Goal: Contribute content

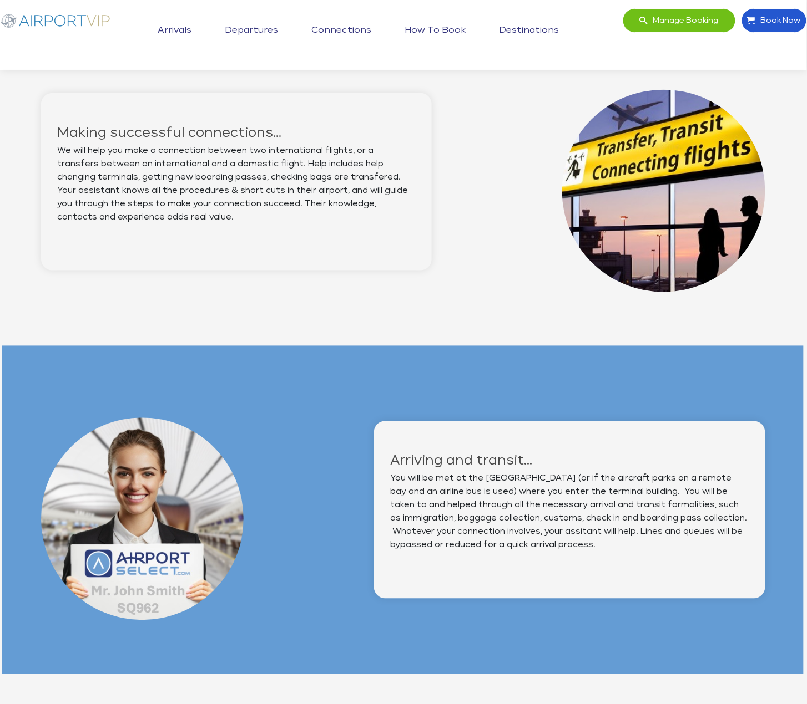
scroll to position [0, 1]
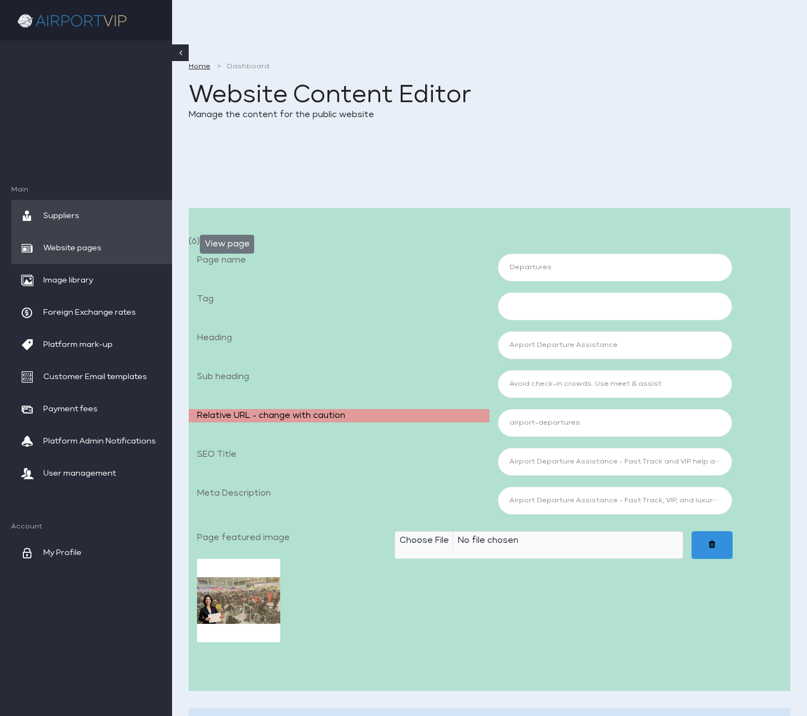
scroll to position [2051, 0]
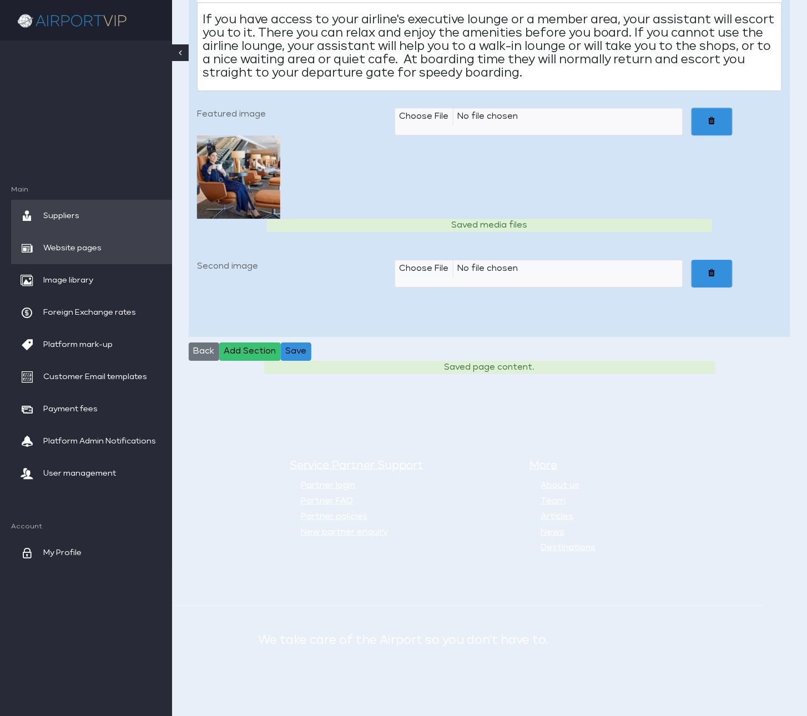
click at [73, 250] on span "Website pages" at bounding box center [72, 248] width 58 height 32
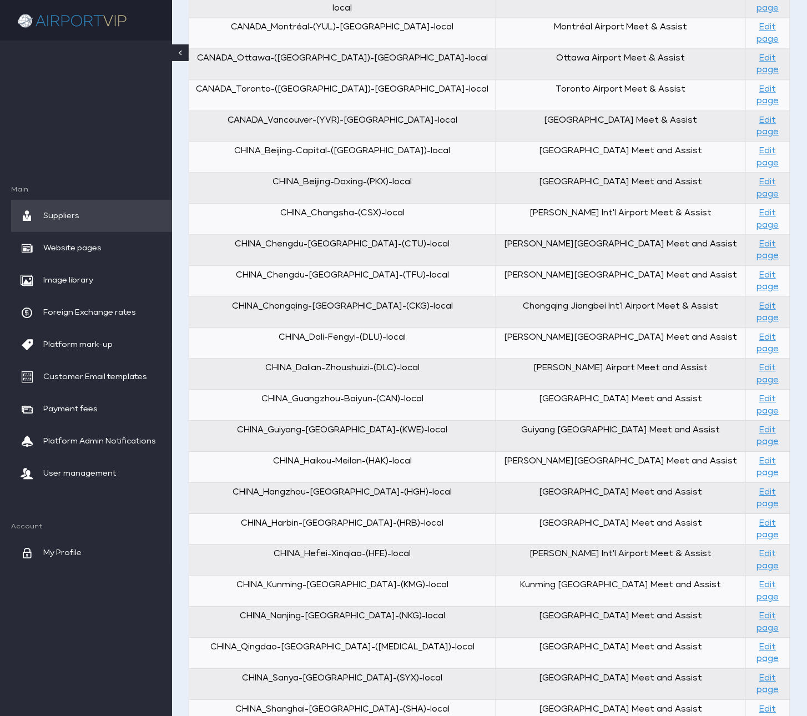
scroll to position [678, 0]
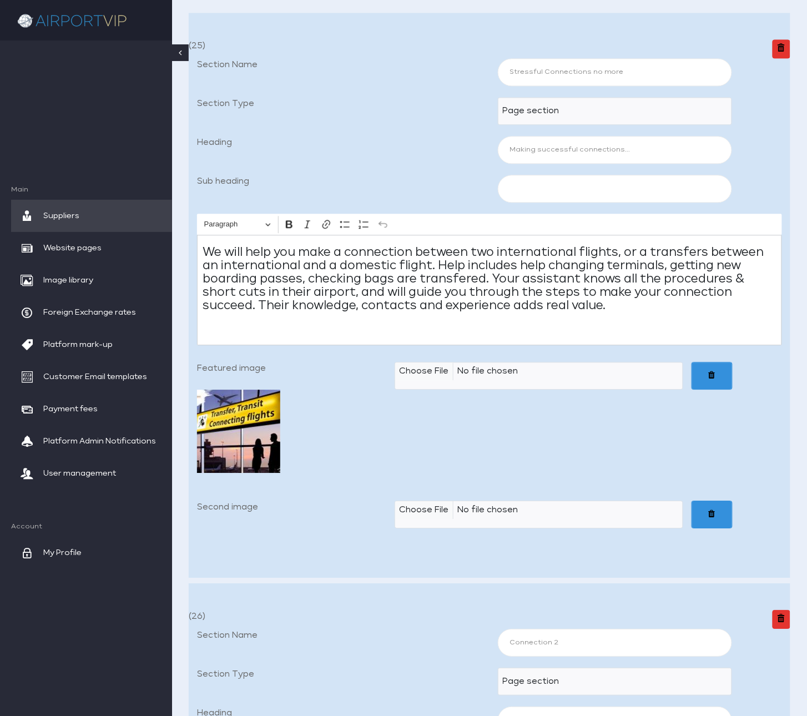
scroll to position [779, 0]
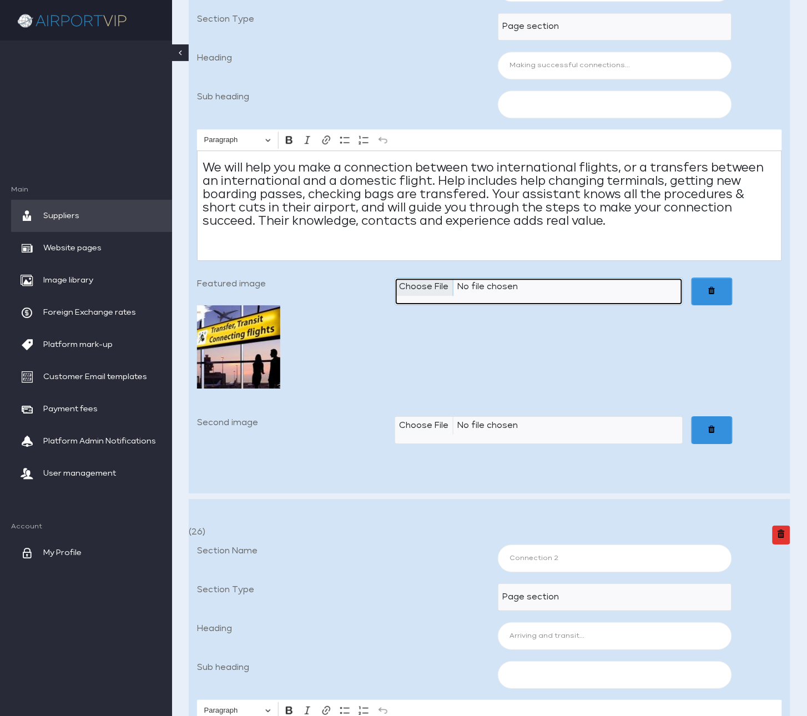
click at [420, 302] on input "Featured image" at bounding box center [538, 291] width 288 height 28
type input "C:\fakepath\Airport VIP_04b Arriving and transit 600x600_JPEG.jpg"
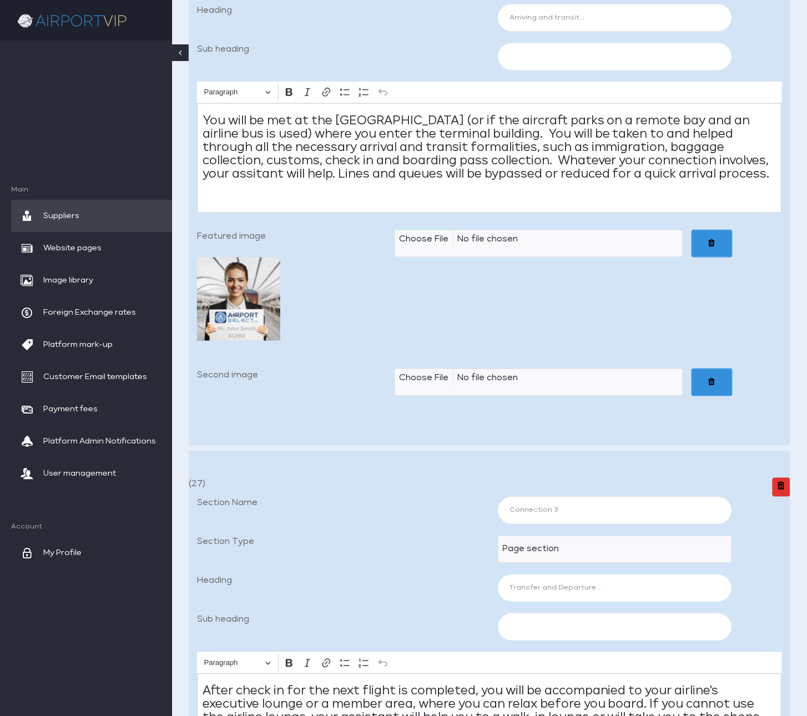
scroll to position [1439, 0]
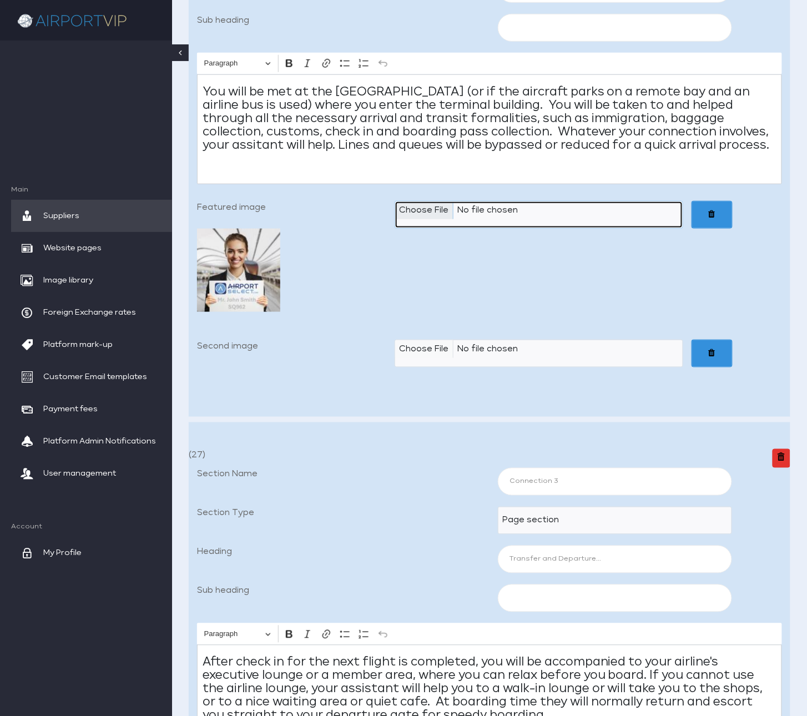
click at [427, 229] on input "Featured image" at bounding box center [538, 215] width 288 height 28
type input "C:\fakepath\Airport VIP_04c Transfer and Departure 600x600_JPEG.jpg"
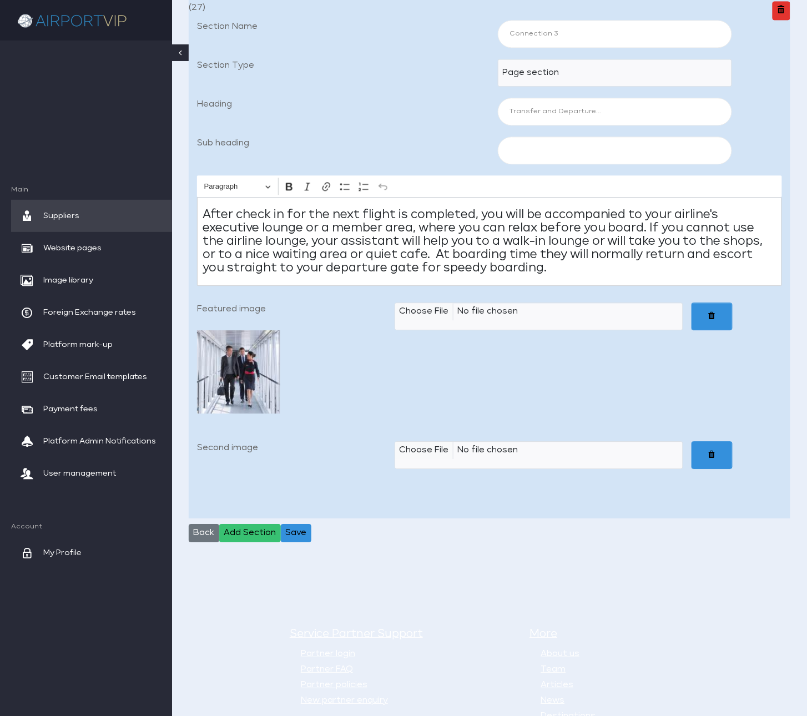
scroll to position [1908, 0]
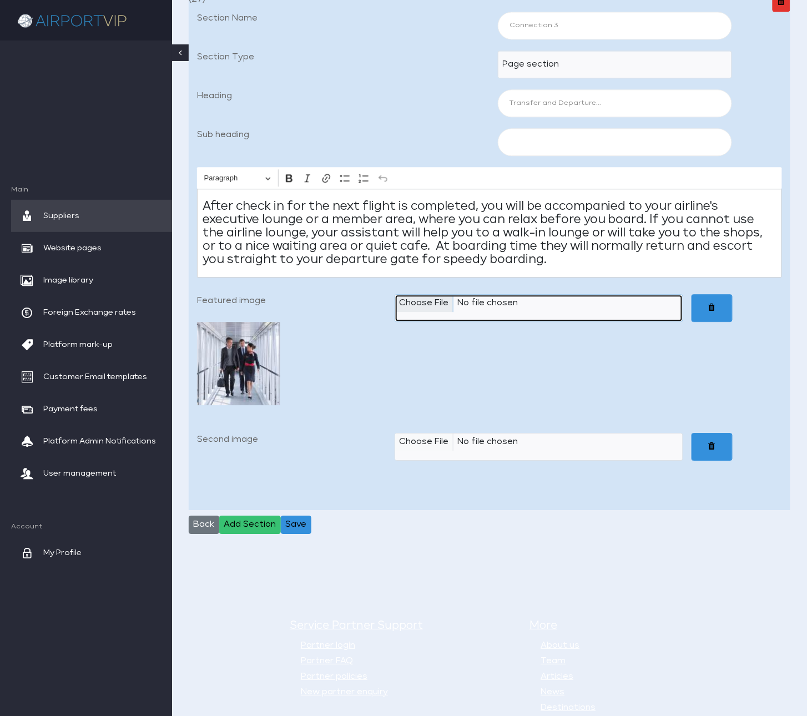
click at [442, 322] on input "Featured image" at bounding box center [538, 308] width 288 height 28
type input "C:\fakepath\Airport VIP_04d Making successful connections 600x600_JPEG.jpg"
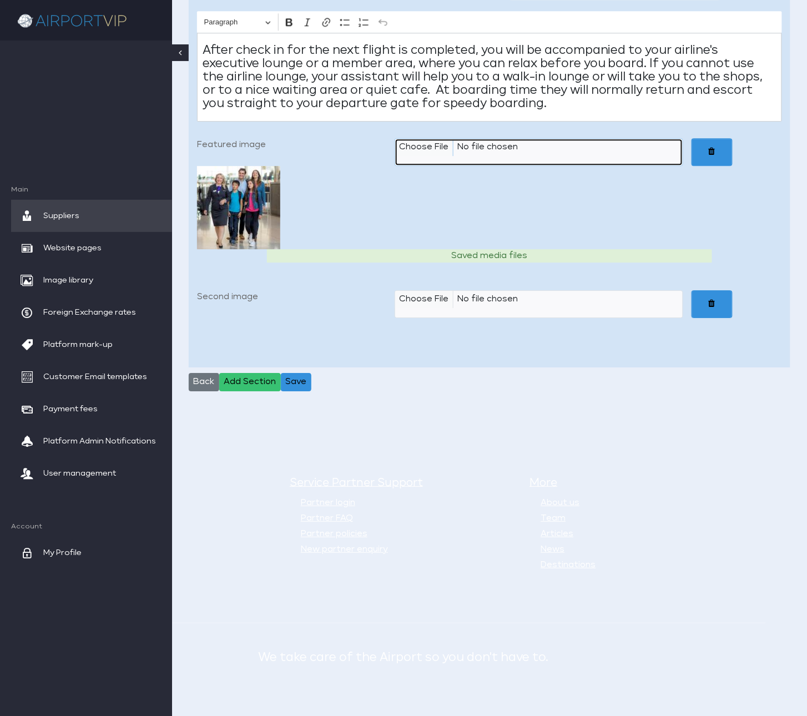
scroll to position [2126, 0]
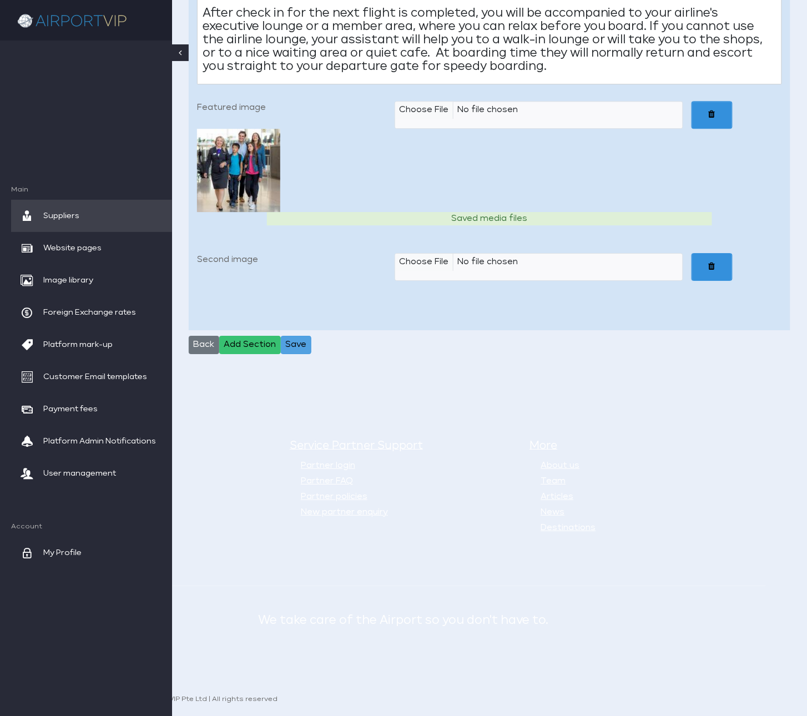
click at [309, 346] on button "Save" at bounding box center [296, 345] width 31 height 19
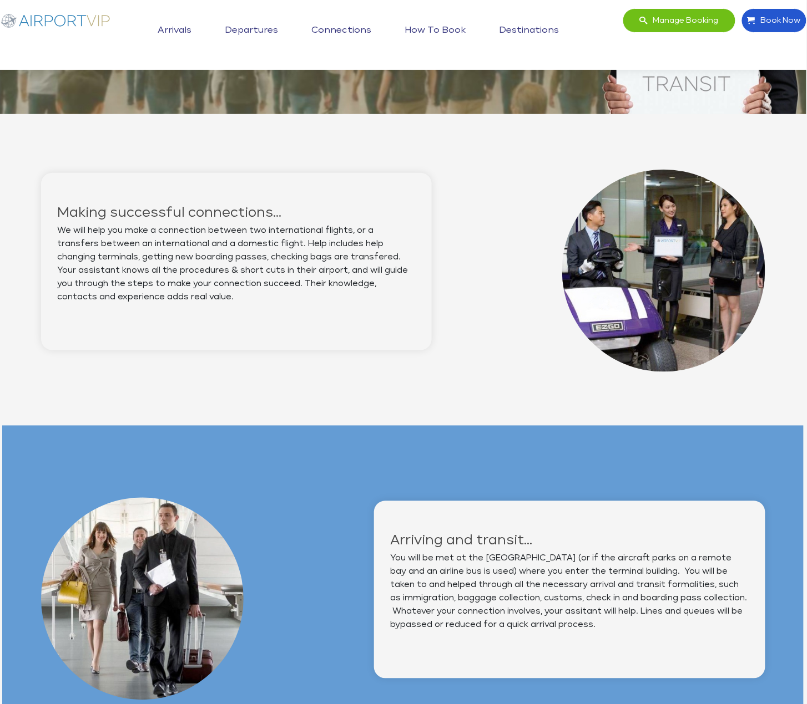
scroll to position [273, 1]
click at [99, 15] on img at bounding box center [55, 20] width 111 height 24
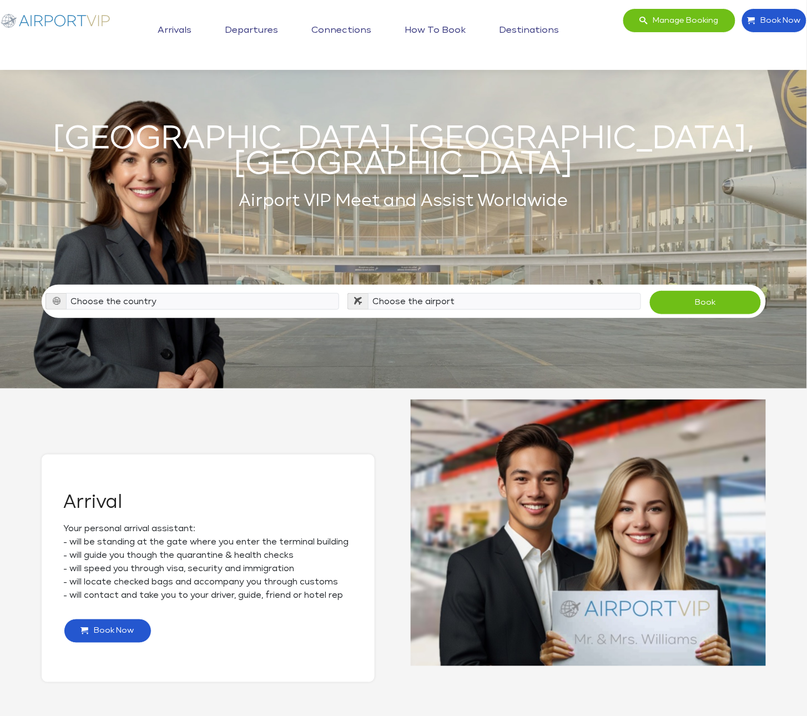
click at [182, 24] on link "Arrivals" at bounding box center [174, 31] width 39 height 28
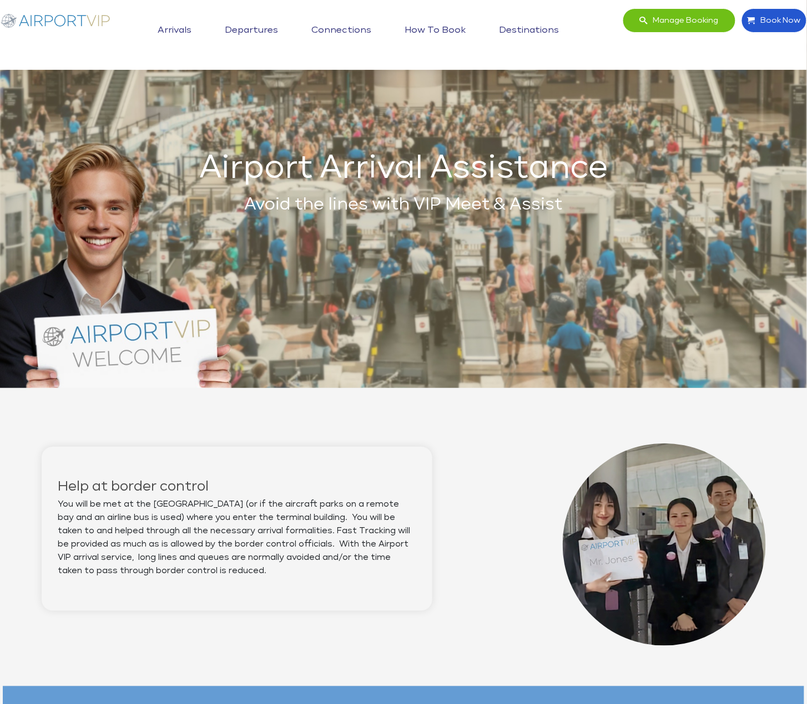
click at [246, 29] on link "Departures" at bounding box center [251, 31] width 59 height 28
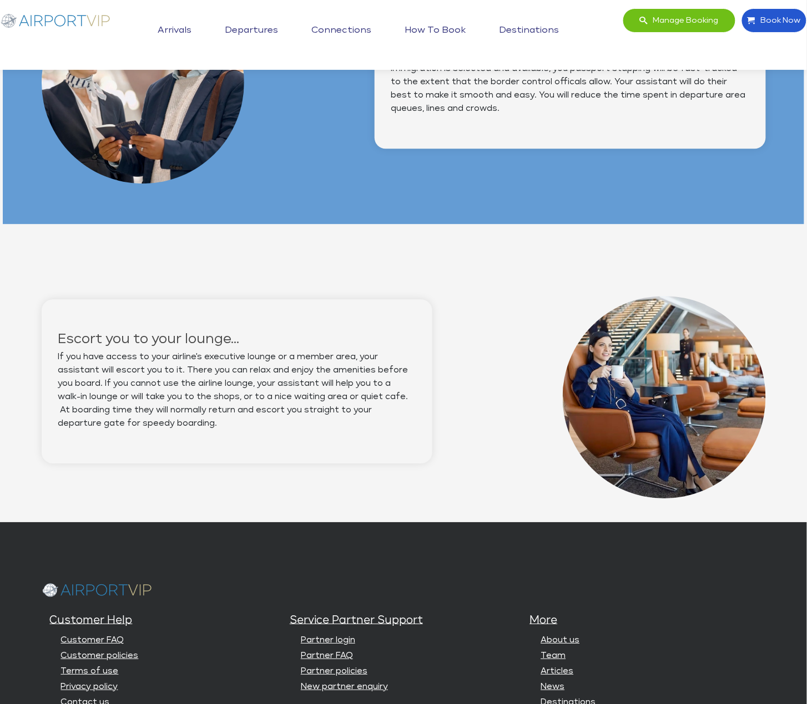
scroll to position [782, 0]
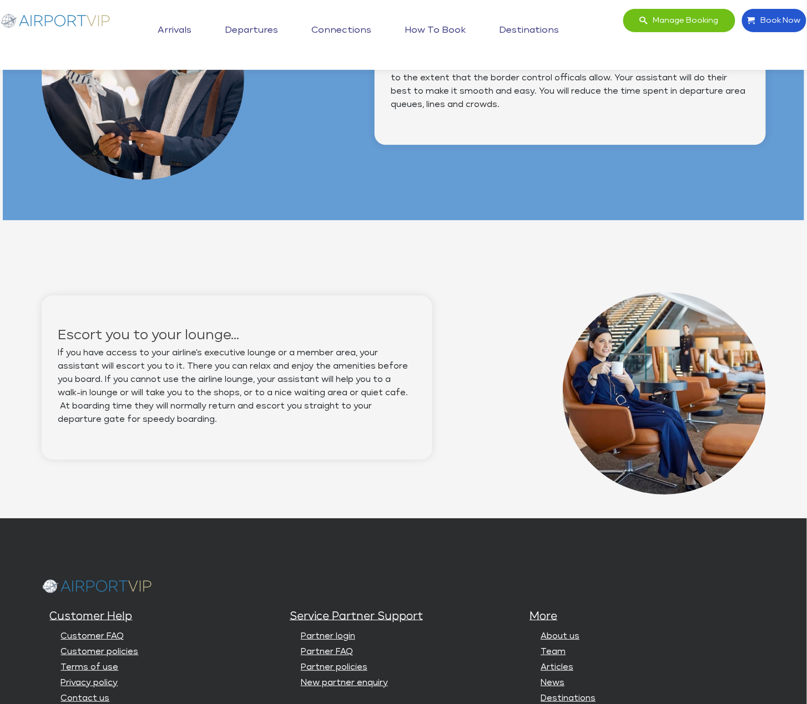
click at [355, 26] on link "Connections" at bounding box center [341, 31] width 65 height 28
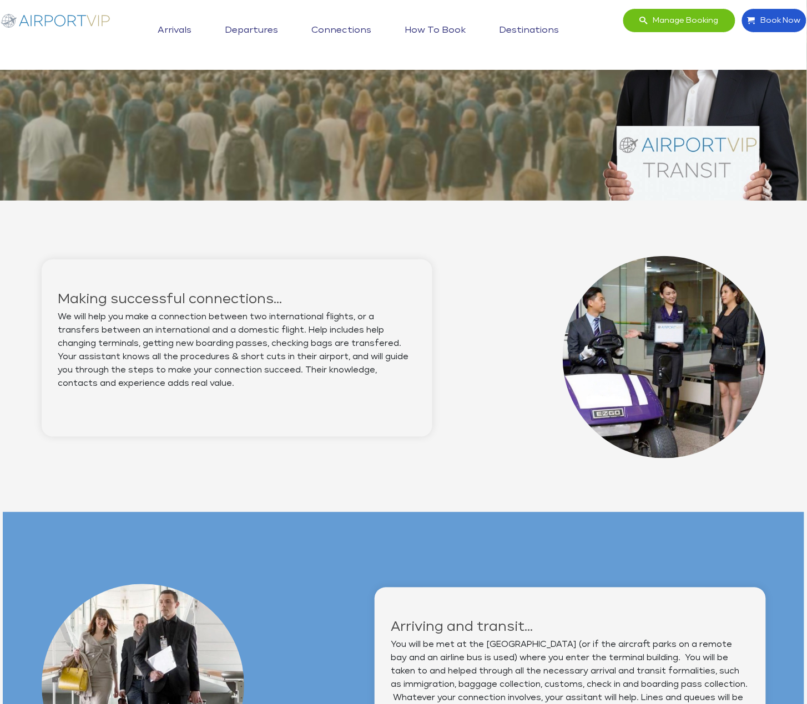
scroll to position [185, 0]
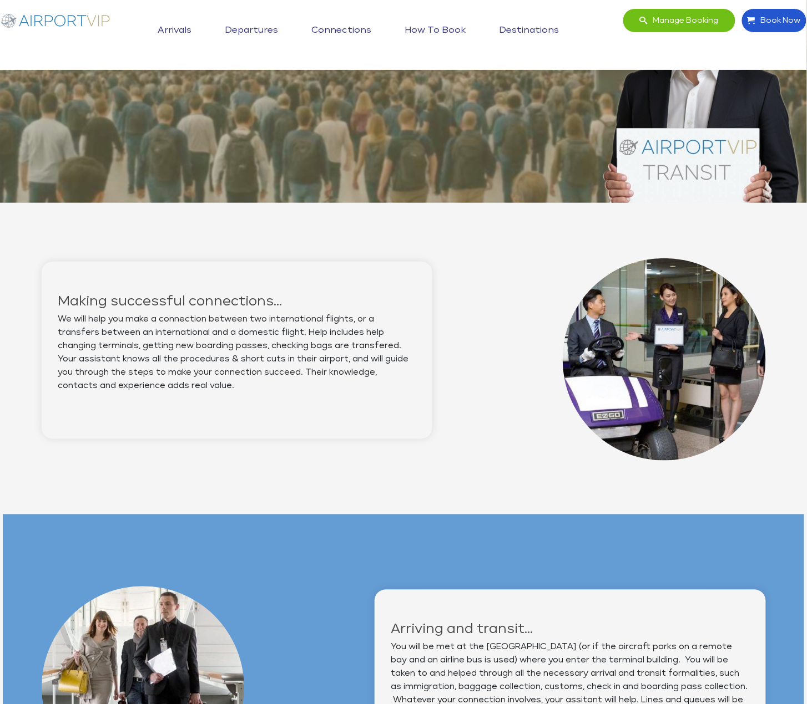
click at [447, 29] on link "How to book" at bounding box center [435, 31] width 67 height 28
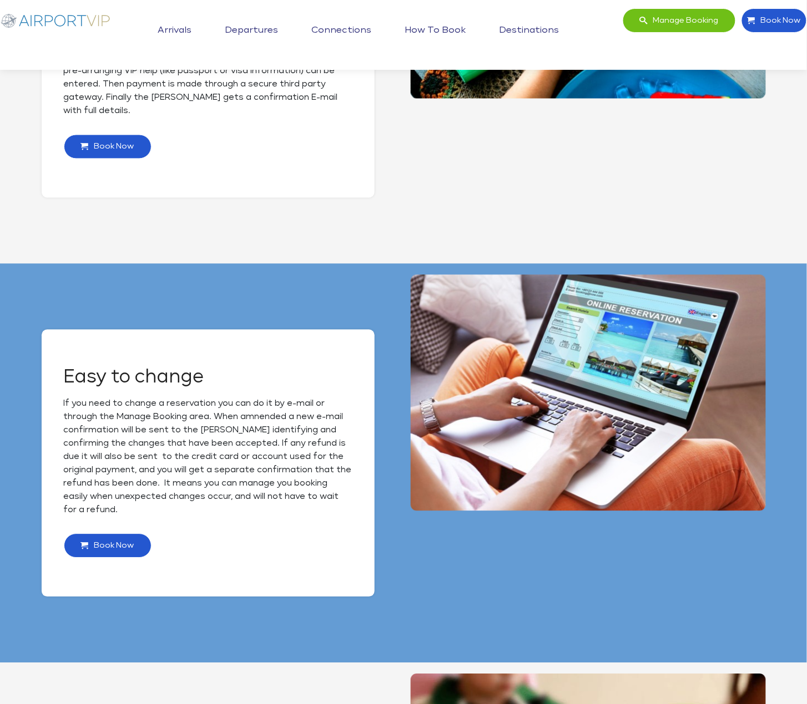
scroll to position [722, 0]
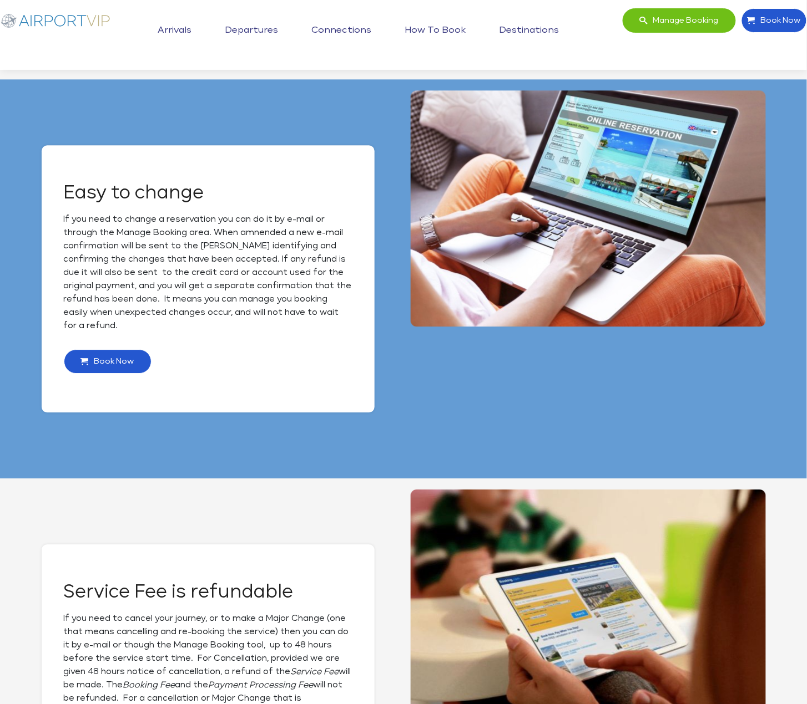
click at [688, 21] on span "Manage booking" at bounding box center [682, 20] width 71 height 23
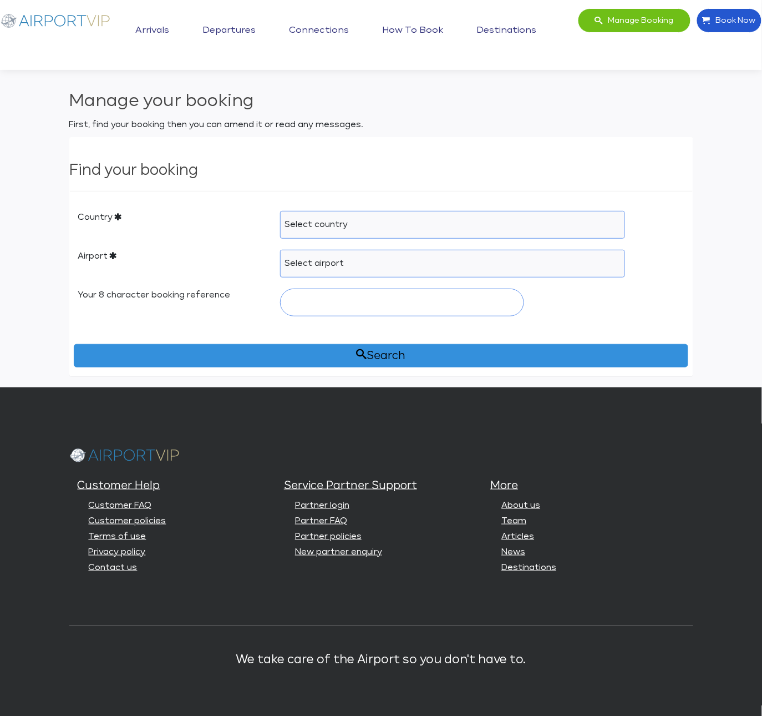
click at [426, 30] on link "How to book" at bounding box center [413, 31] width 67 height 28
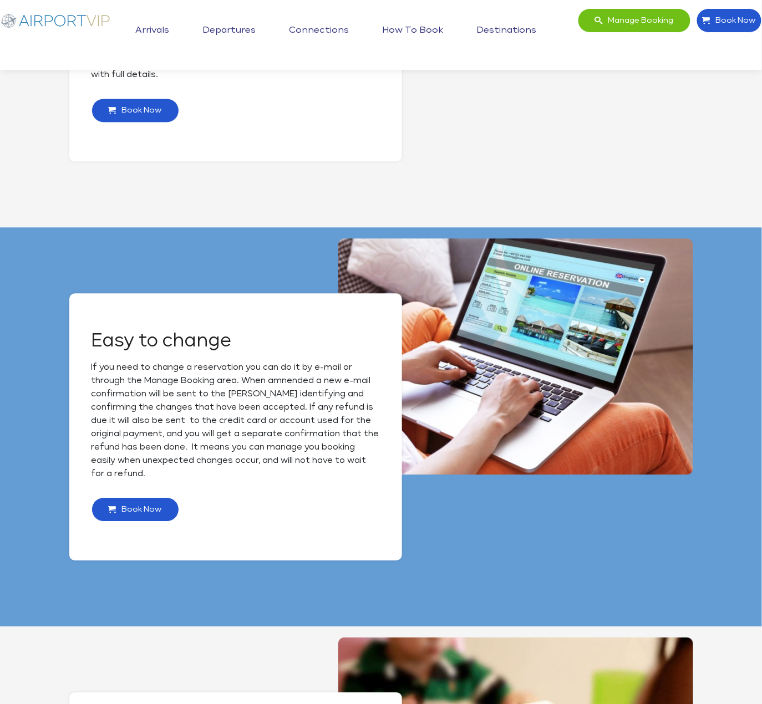
scroll to position [582, 0]
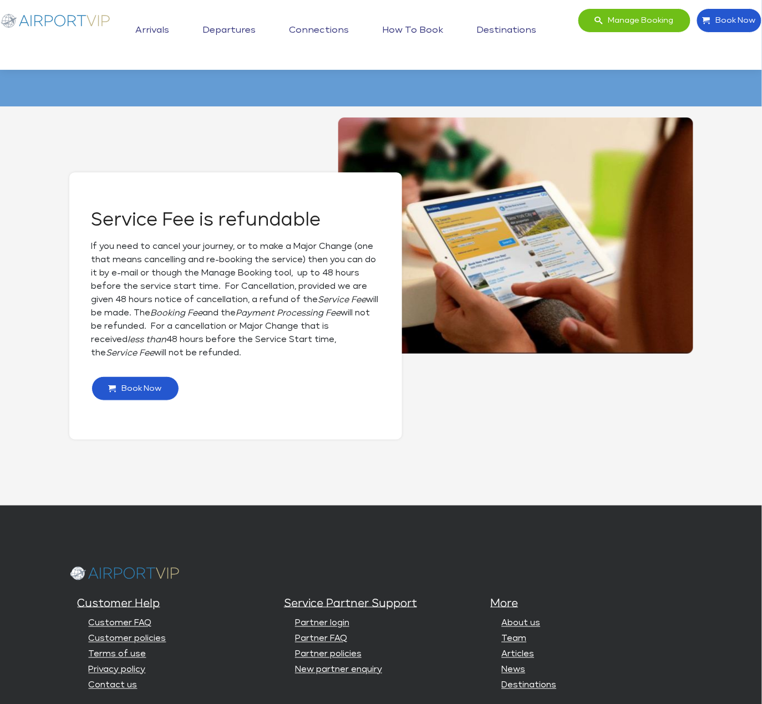
scroll to position [1095, 0]
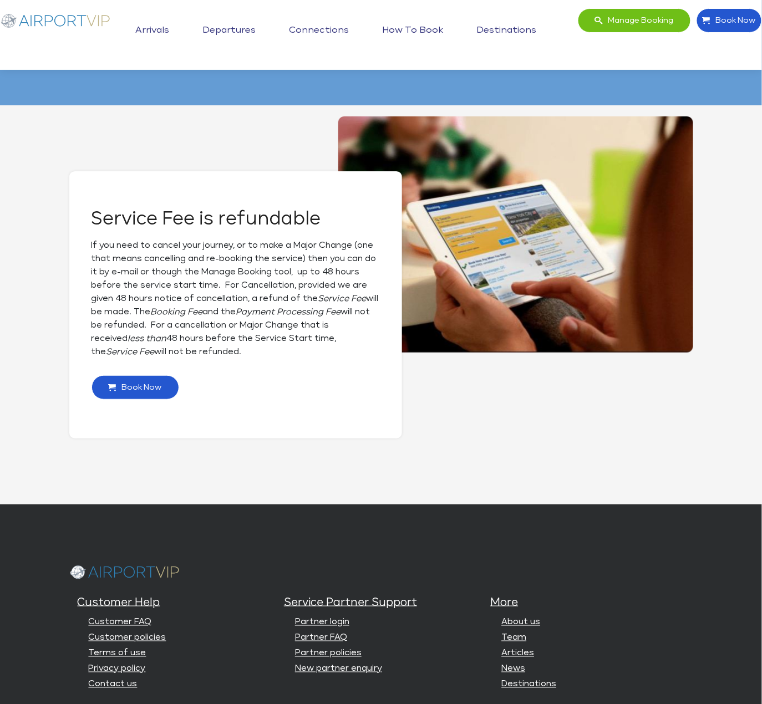
click at [62, 17] on img at bounding box center [55, 20] width 111 height 24
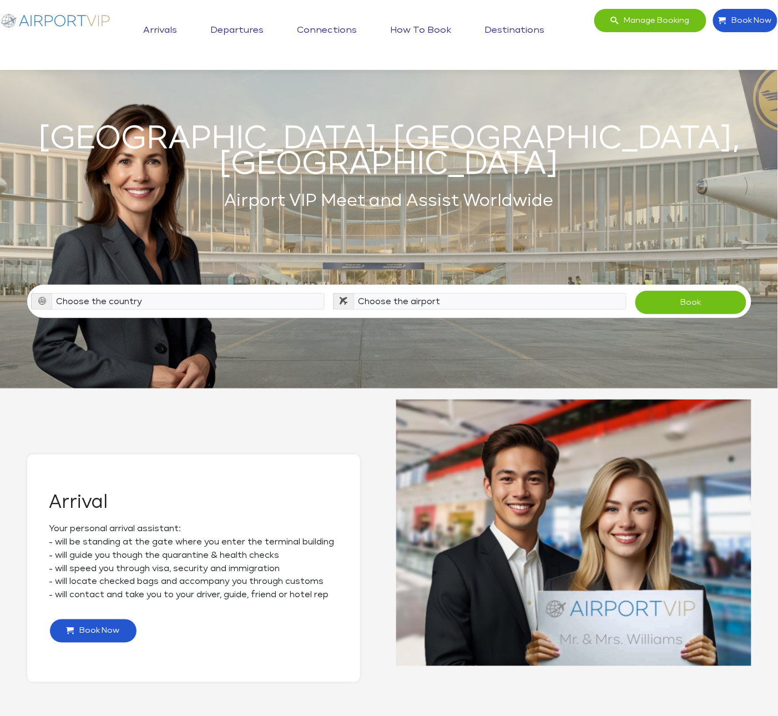
click at [158, 26] on link "Arrivals" at bounding box center [160, 31] width 39 height 28
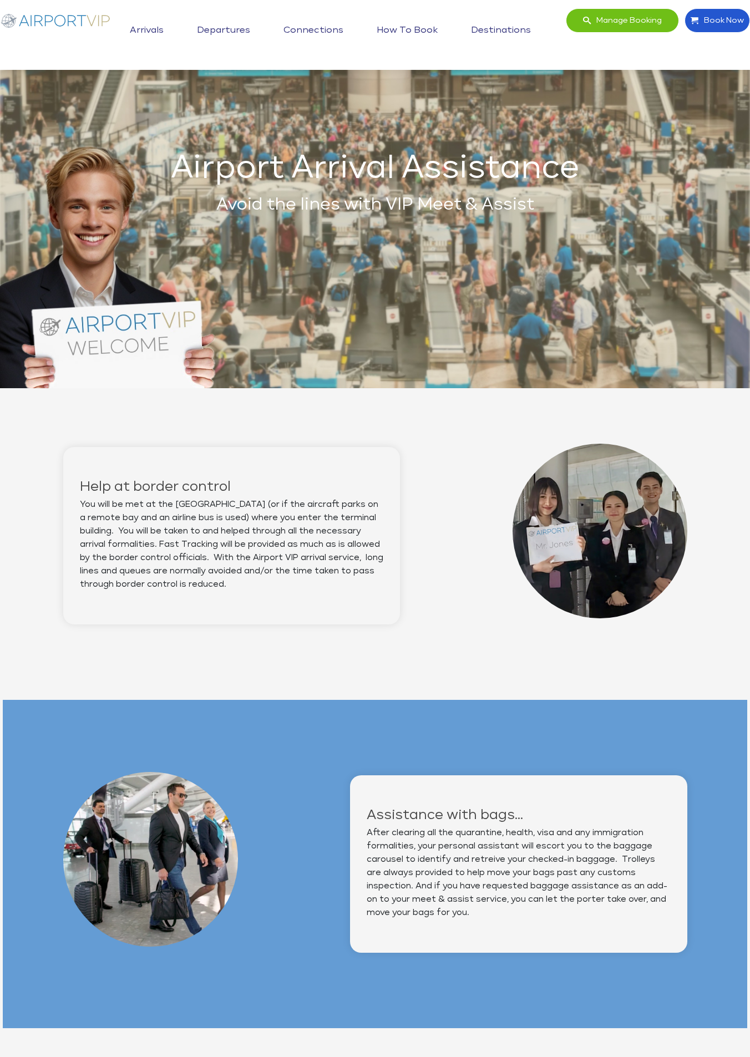
click at [230, 29] on link "Departures" at bounding box center [223, 31] width 59 height 28
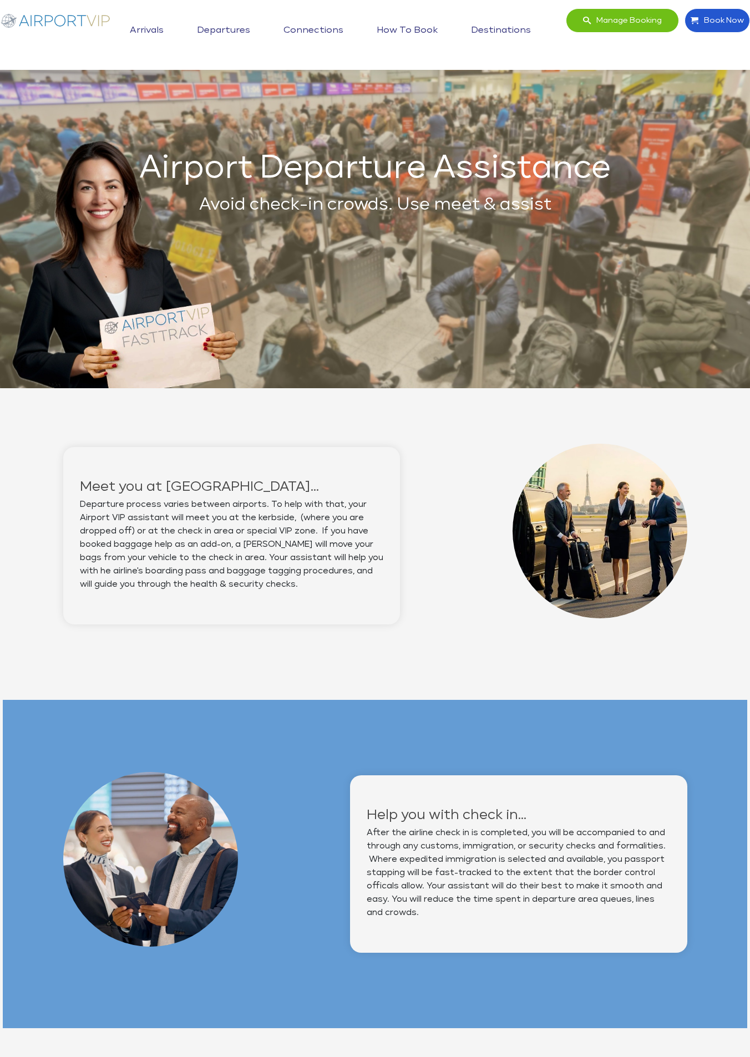
click at [332, 27] on link "Connections" at bounding box center [313, 31] width 65 height 28
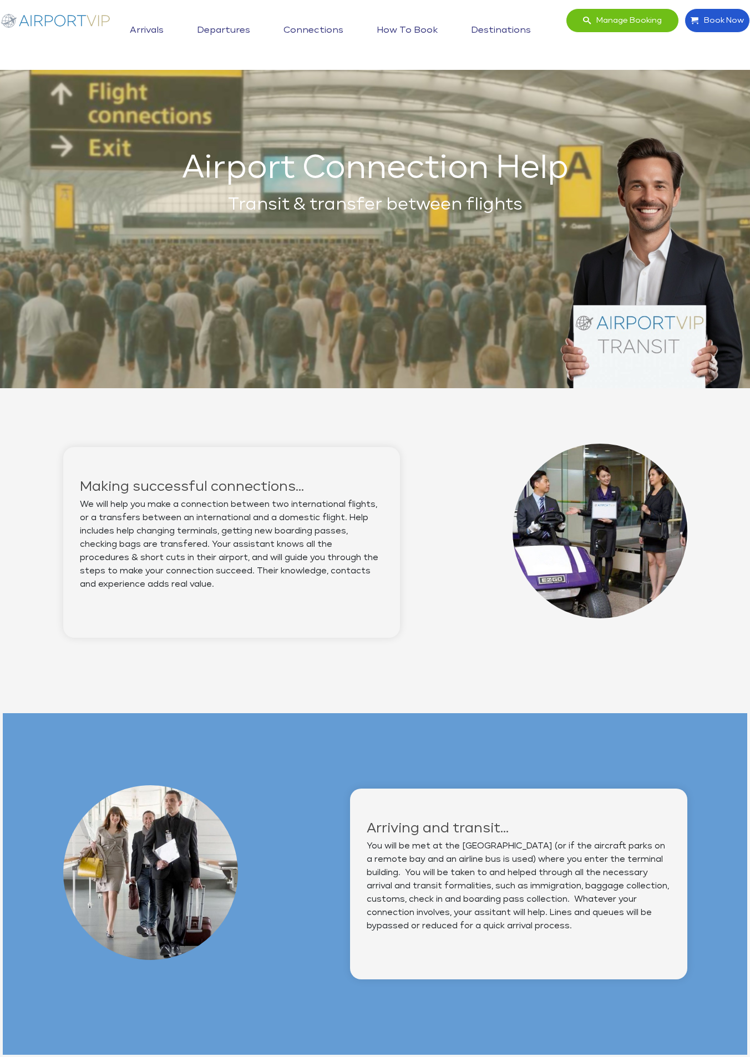
click at [219, 25] on link "Departures" at bounding box center [223, 31] width 59 height 28
click at [414, 24] on link "How to book" at bounding box center [407, 31] width 67 height 28
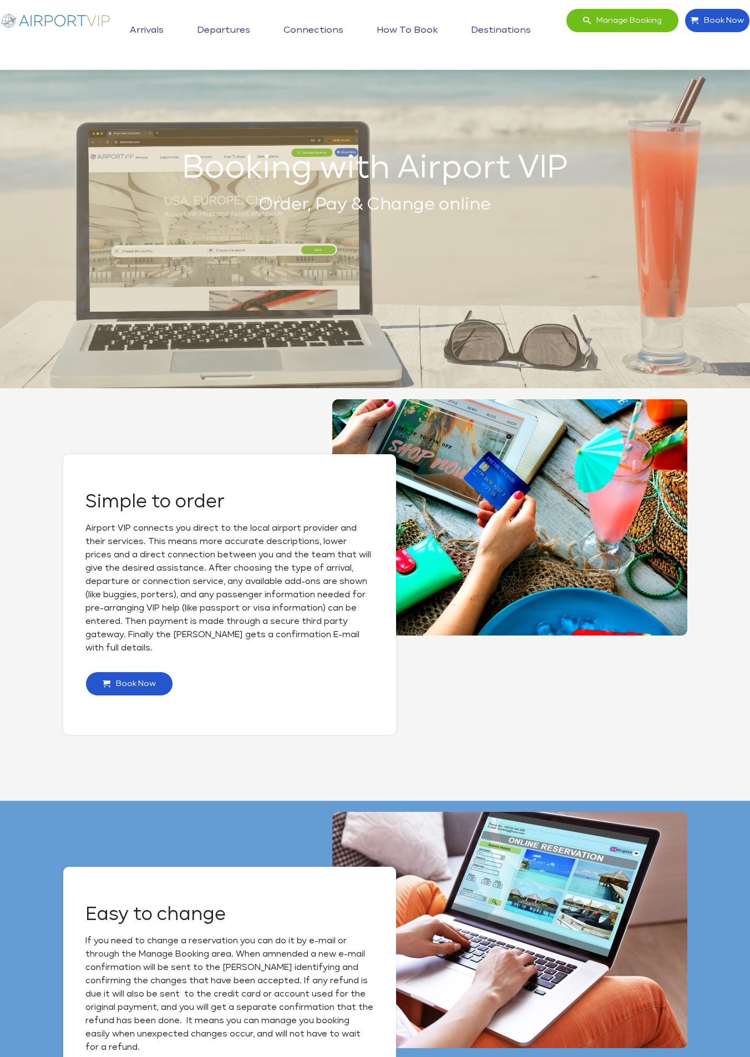
click at [309, 23] on link "Connections" at bounding box center [313, 31] width 65 height 28
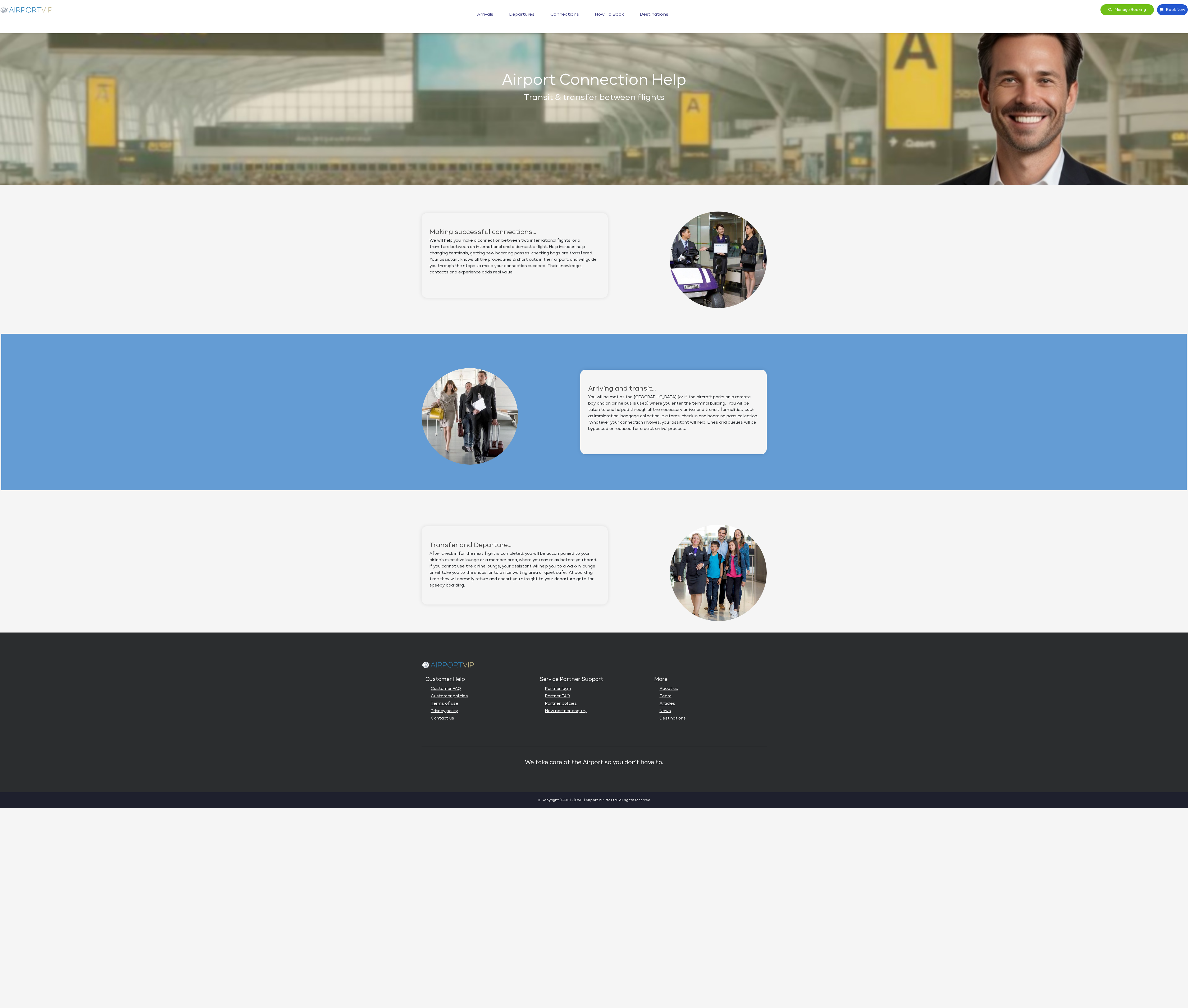
click at [357, 271] on div "Making successful connections... We will help you make a connection between two…" at bounding box center [594, 256] width 1185 height 156
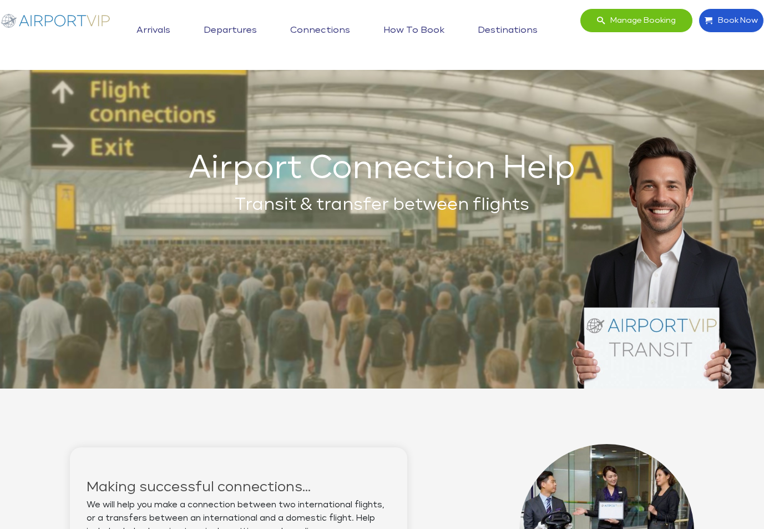
click at [160, 22] on link "Arrivals" at bounding box center [153, 31] width 39 height 28
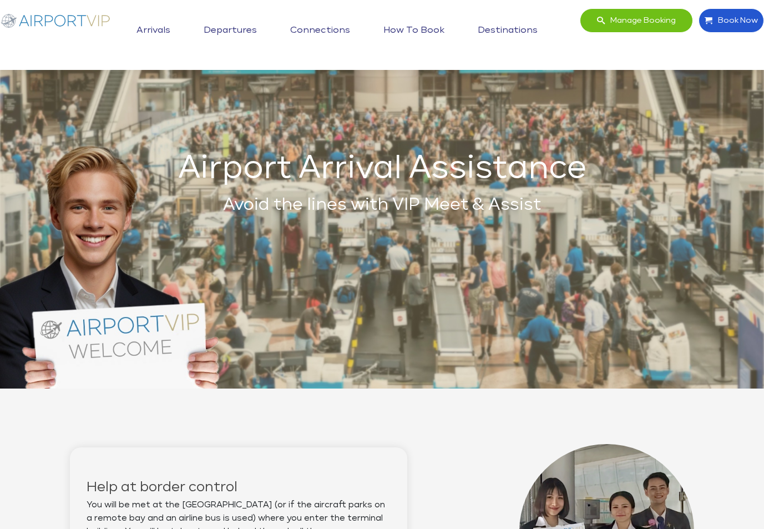
drag, startPoint x: 0, startPoint y: 0, endPoint x: 237, endPoint y: 28, distance: 238.5
click at [237, 28] on link "Departures" at bounding box center [230, 31] width 59 height 28
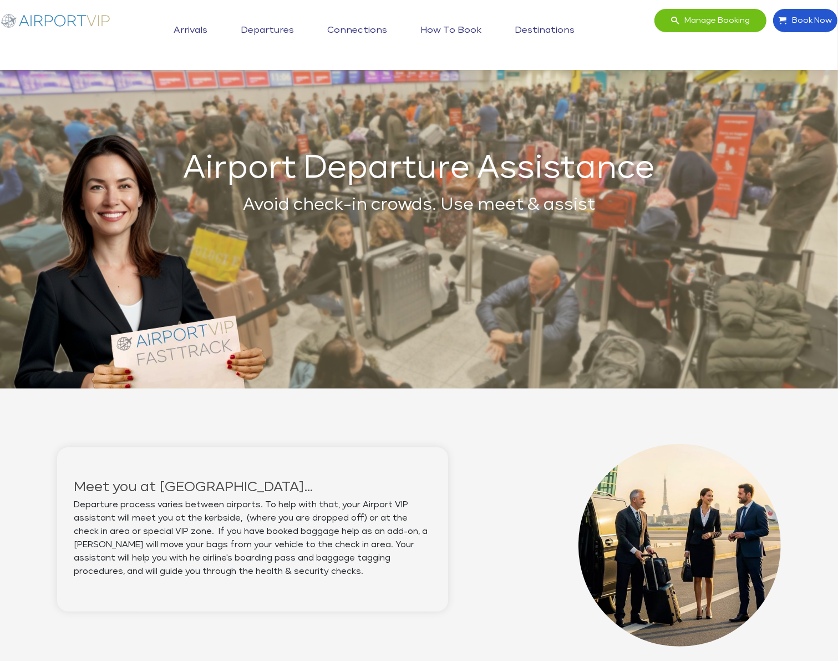
click at [359, 24] on link "Connections" at bounding box center [356, 31] width 65 height 28
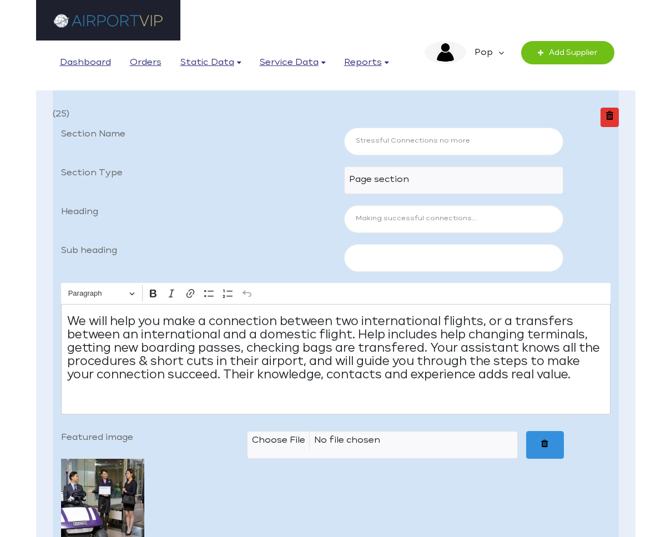
scroll to position [628, 0]
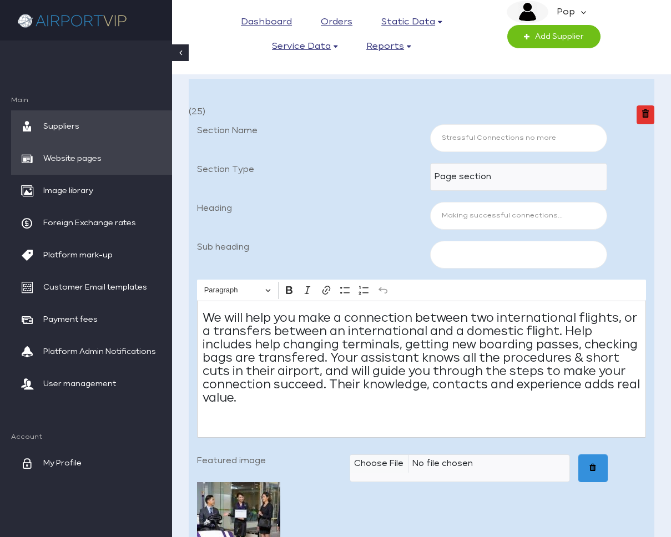
click at [82, 156] on span "Website pages" at bounding box center [72, 159] width 58 height 32
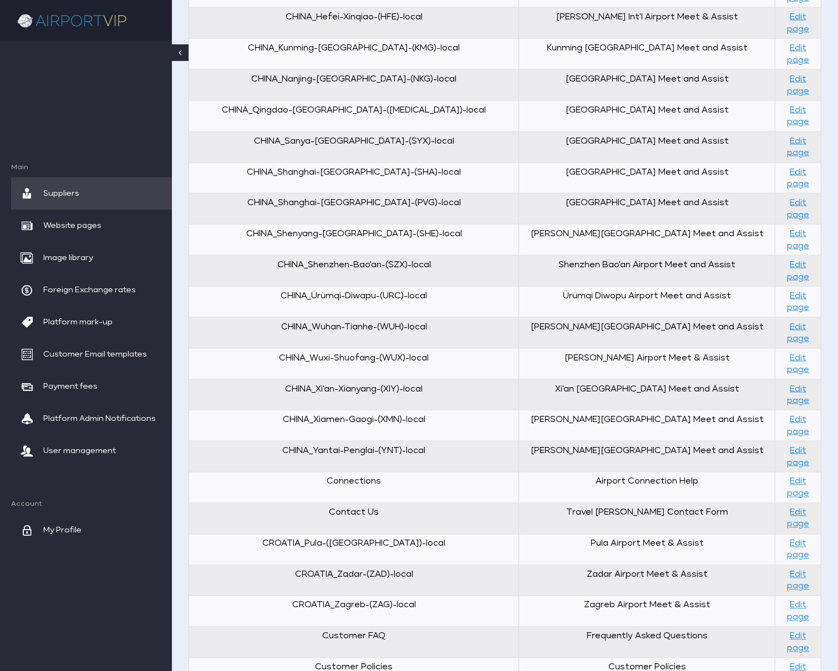
scroll to position [1216, 0]
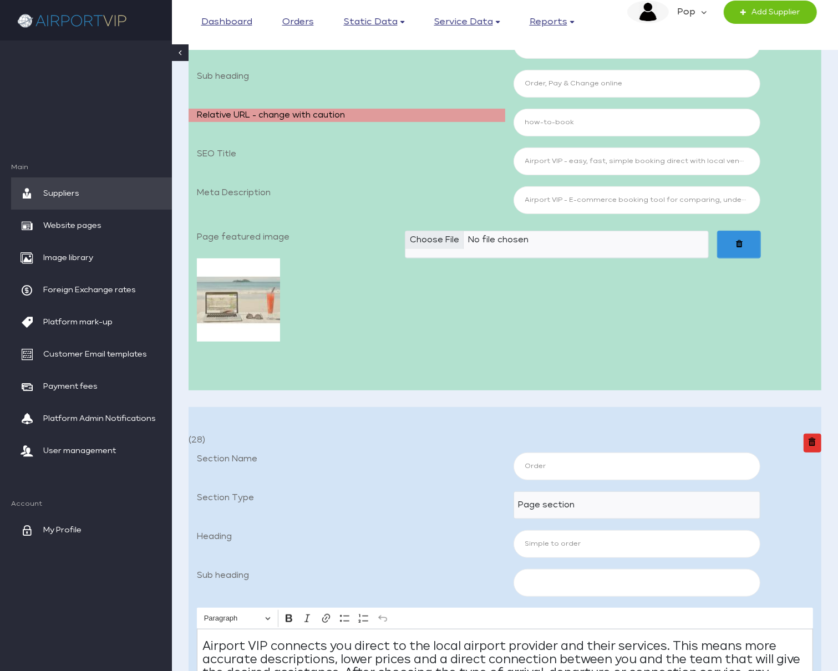
scroll to position [197, 0]
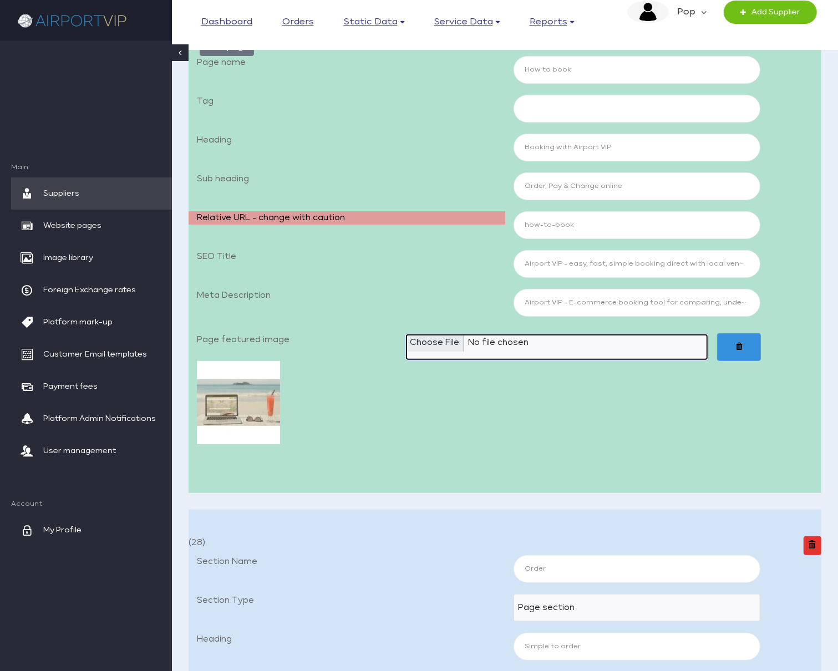
click at [452, 337] on input "Page featured image" at bounding box center [557, 347] width 304 height 28
type input "C:\fakepath\Airport VIP_05a How To Book3 1920x1080_JPEG.jpg"
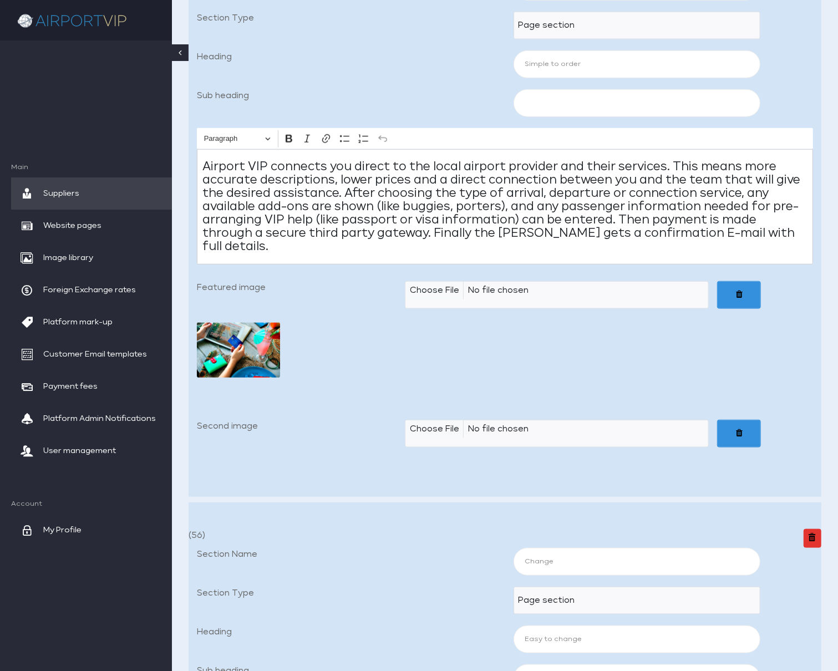
scroll to position [868, 0]
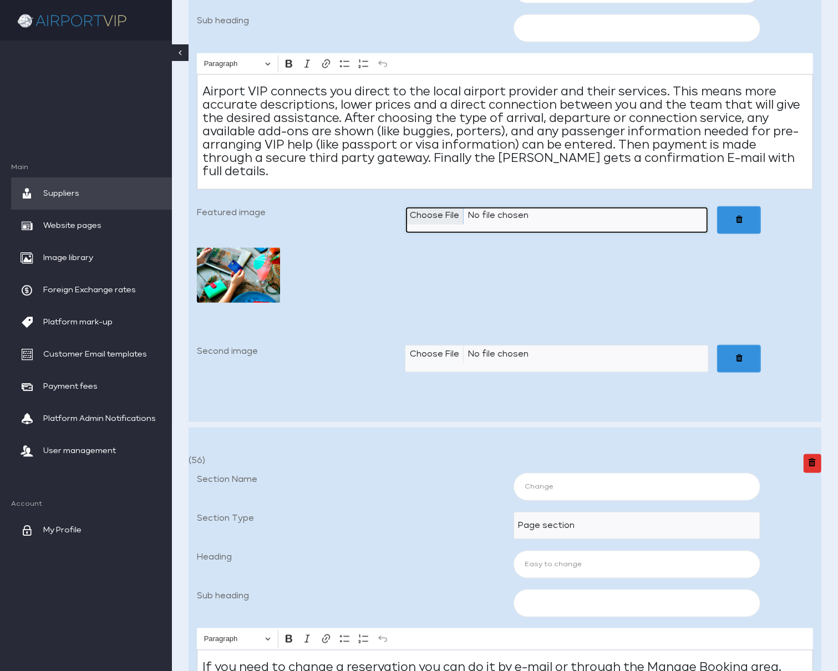
click at [436, 206] on input "Featured image" at bounding box center [557, 220] width 304 height 28
type input "C:\fakepath\Airport VIP_05b Simple To Order 640x480_JPEG.jpg"
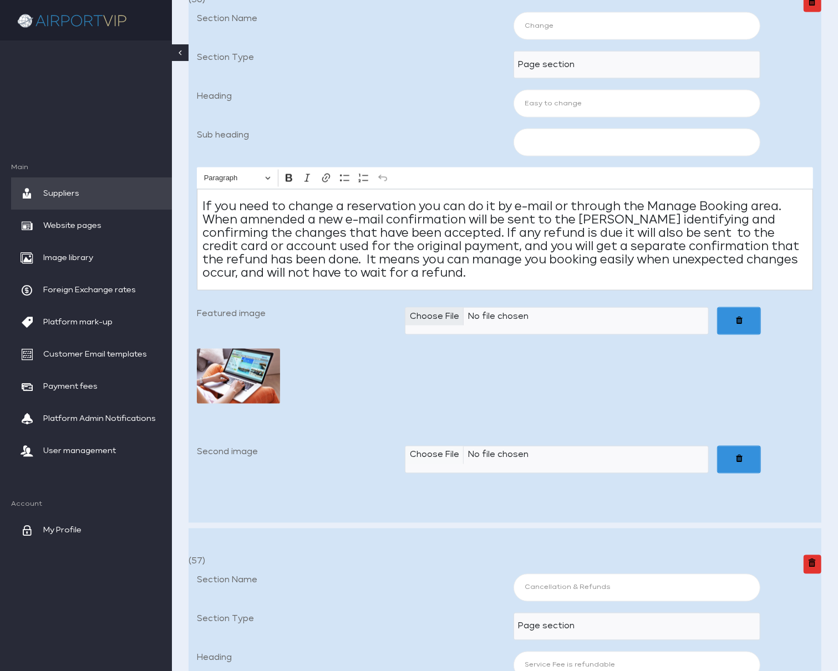
scroll to position [1340, 0]
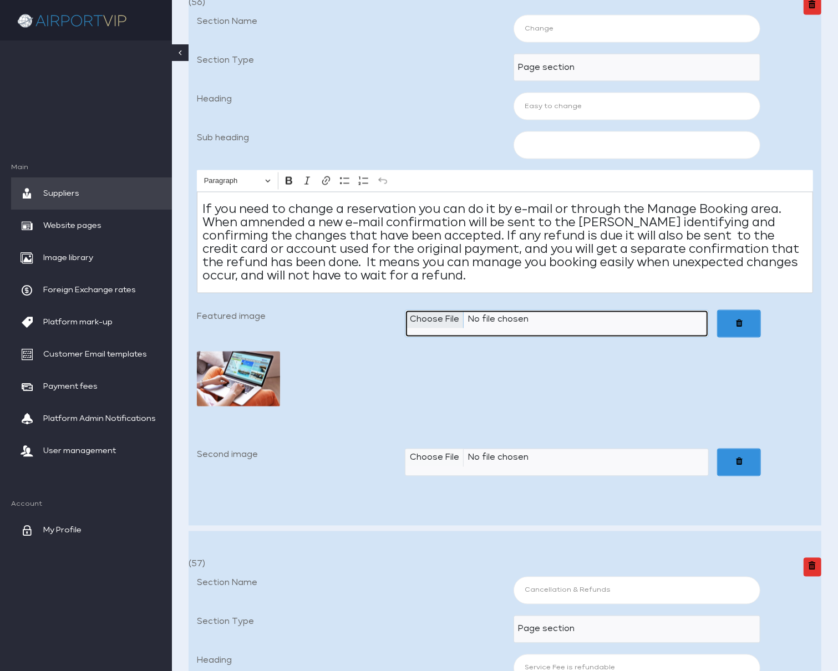
click at [448, 311] on input "Featured image" at bounding box center [557, 324] width 304 height 28
type input "C:\fakepath\Airport VIP_05c Easy To Change 640x480_JPEG.jpg"
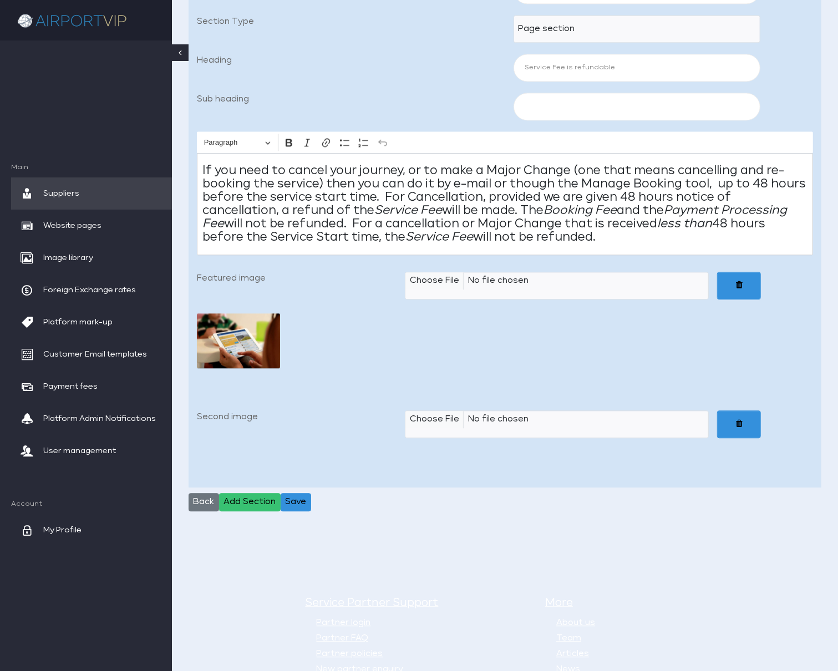
scroll to position [1954, 0]
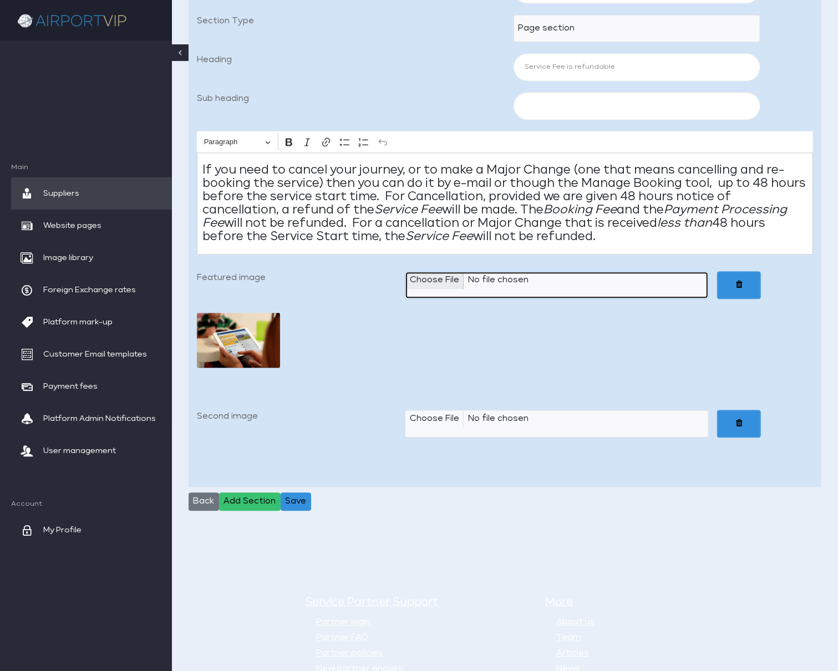
click at [442, 271] on input "Featured image" at bounding box center [557, 285] width 304 height 28
type input "C:\fakepath\Airport VIP_05d Service Fee is Refundable 640x480_JPEG.jpg"
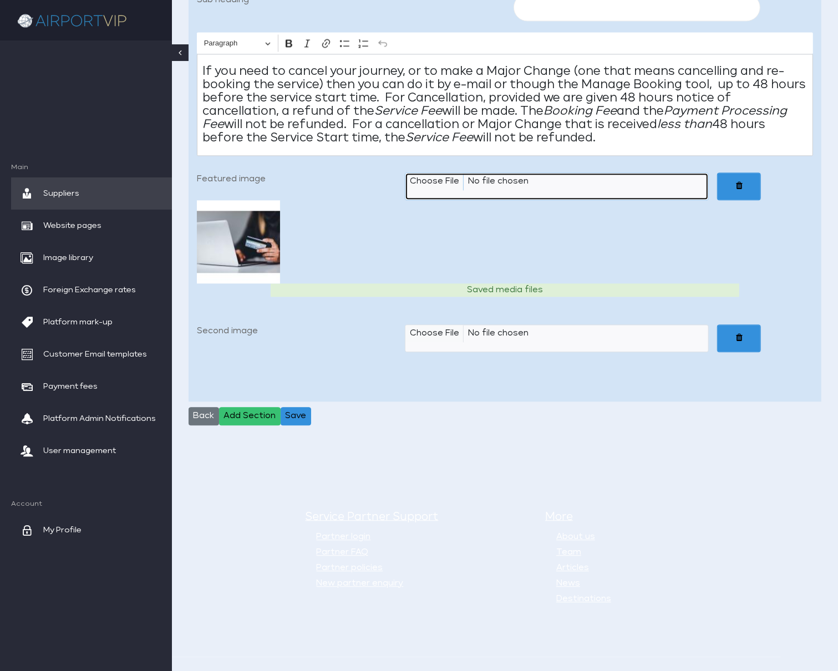
scroll to position [2159, 0]
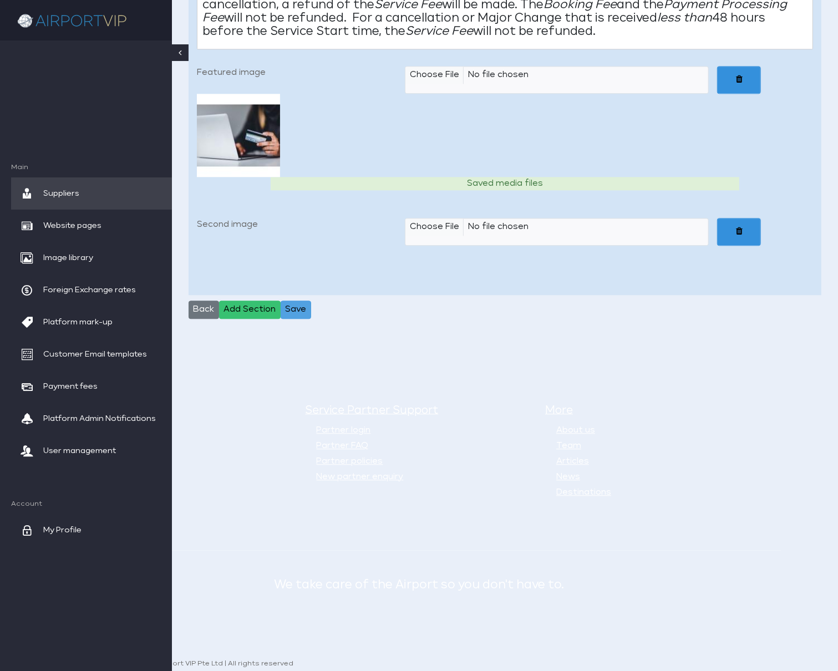
click at [301, 305] on button "Save" at bounding box center [296, 310] width 31 height 19
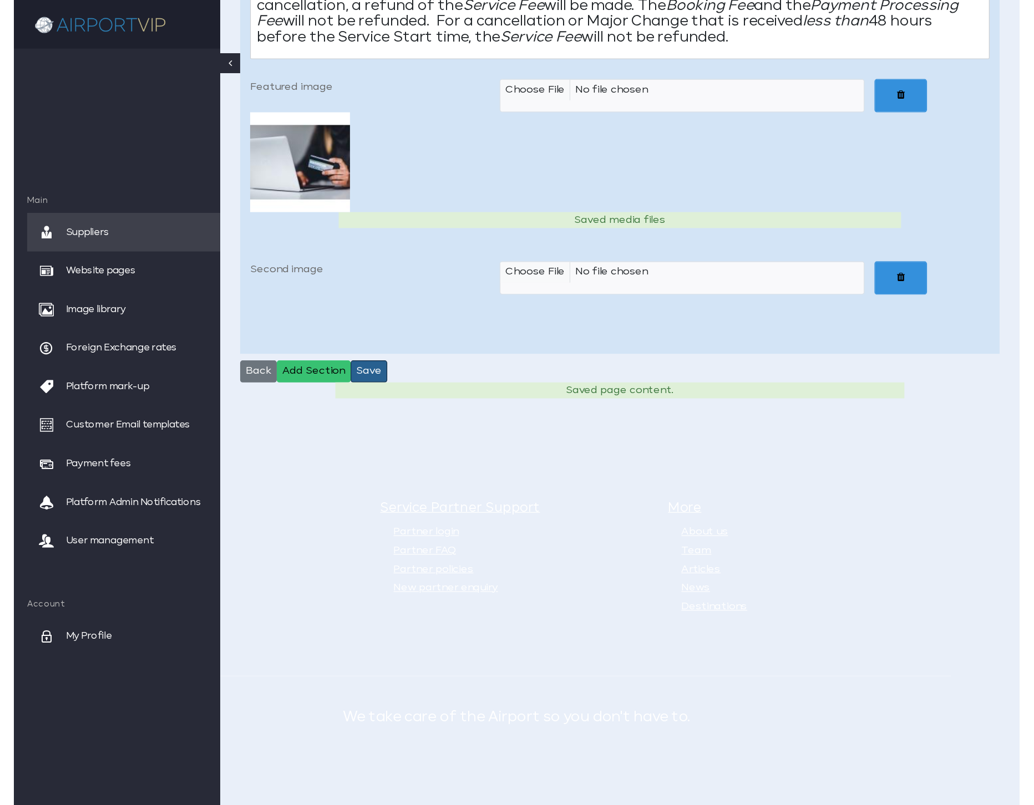
scroll to position [1681, 0]
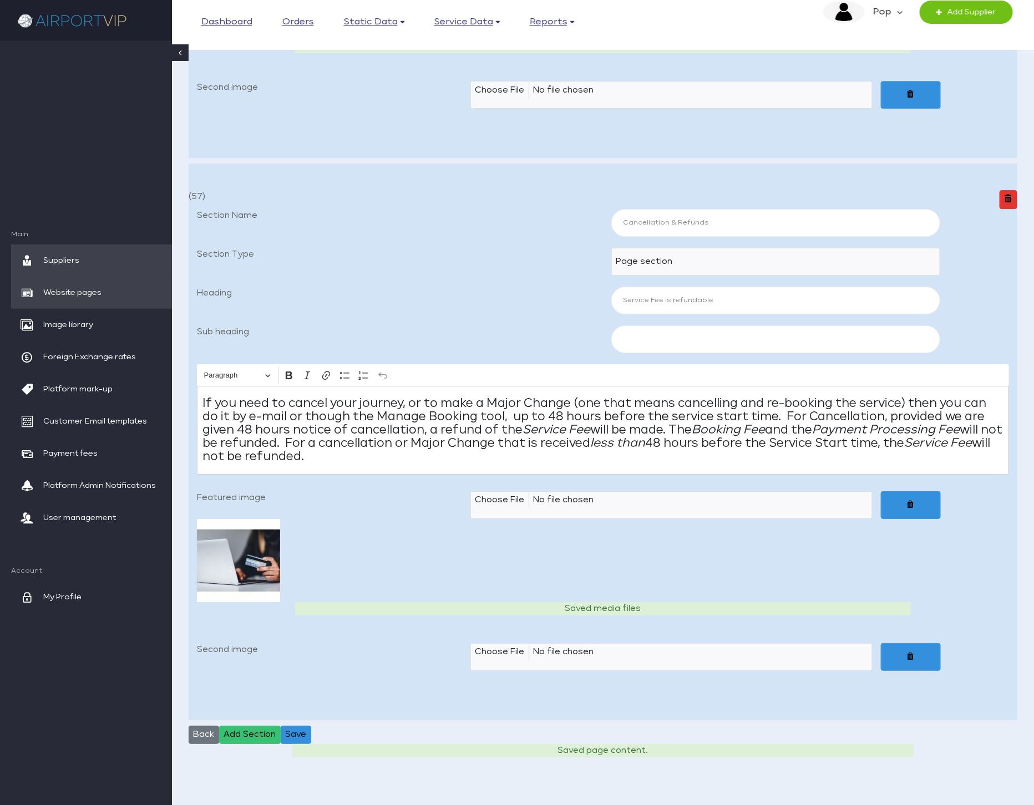
click at [54, 288] on span "Website pages" at bounding box center [72, 293] width 58 height 32
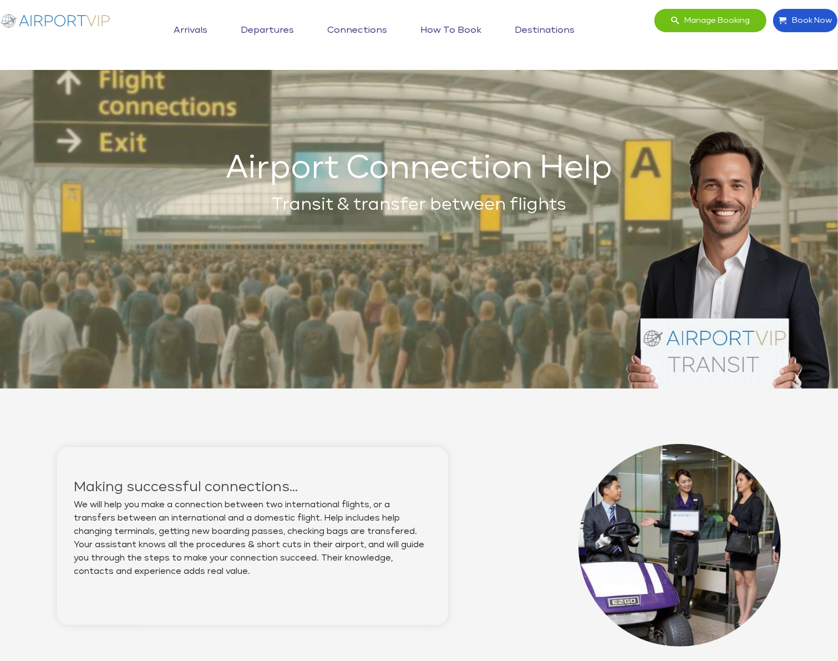
click at [276, 24] on link "Departures" at bounding box center [267, 31] width 59 height 28
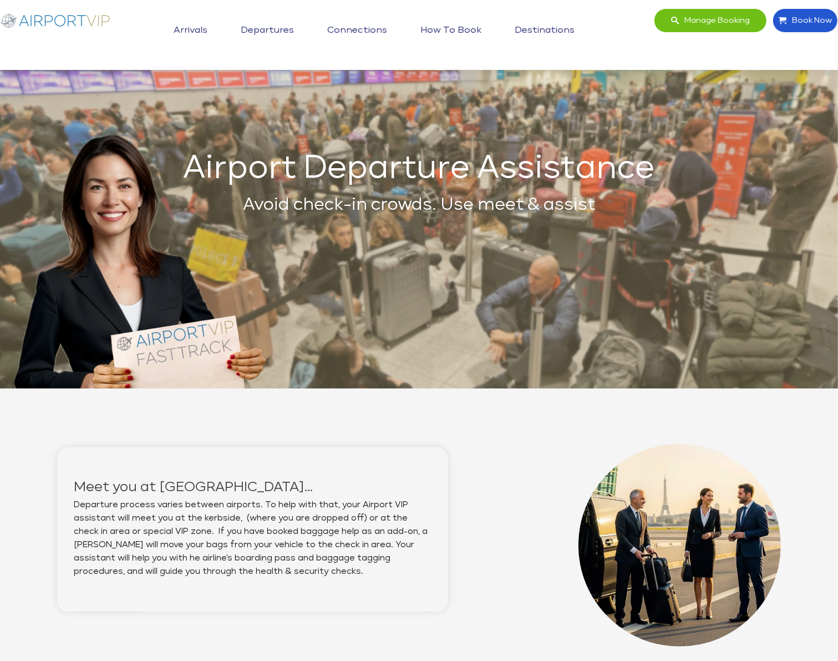
click at [334, 22] on link "Connections" at bounding box center [356, 31] width 65 height 28
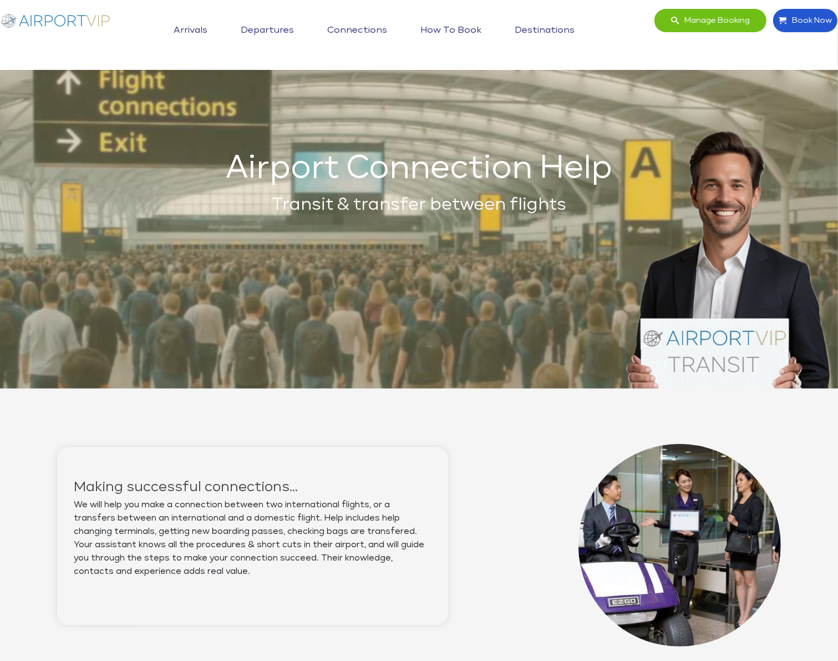
click at [457, 22] on link "How to book" at bounding box center [451, 31] width 67 height 28
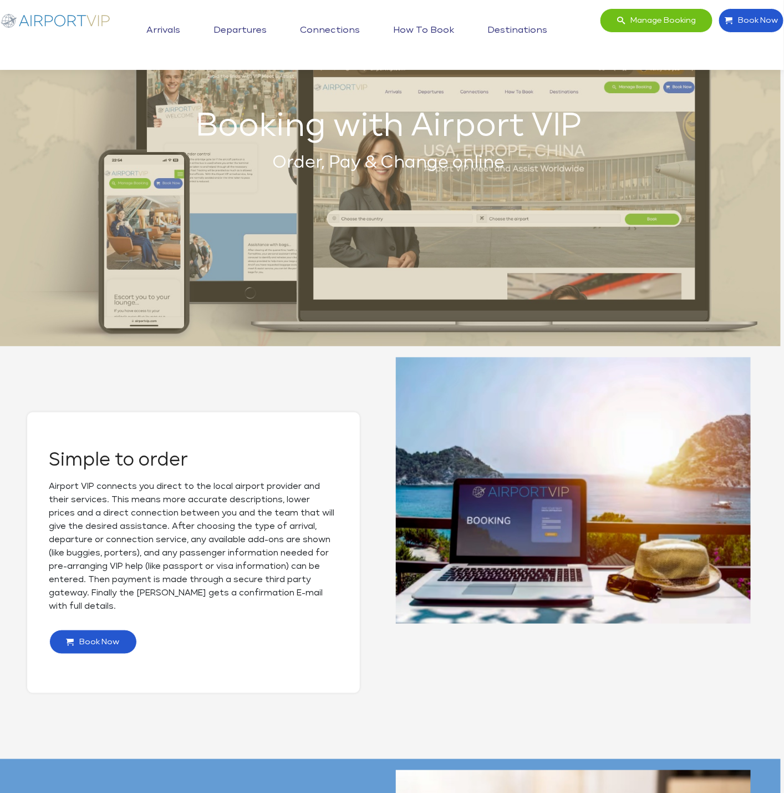
scroll to position [0, 3]
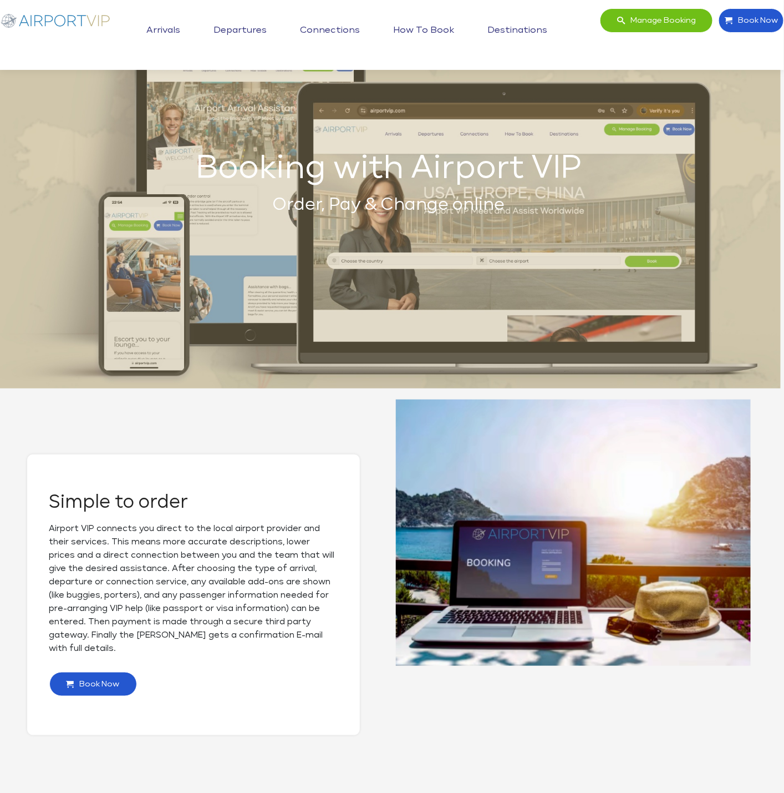
click at [529, 21] on link "Destinations" at bounding box center [517, 31] width 65 height 28
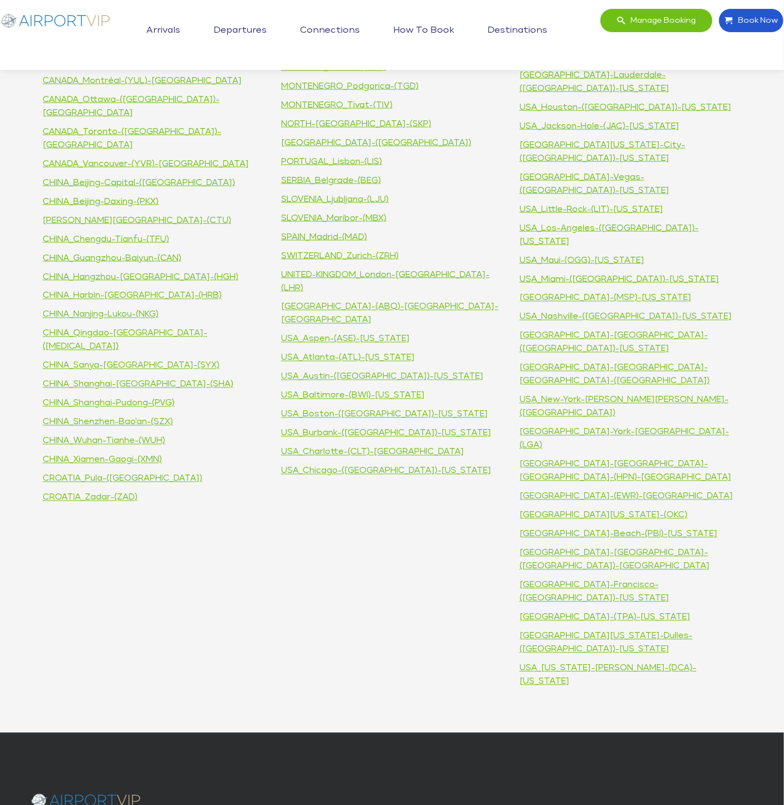
scroll to position [564, 0]
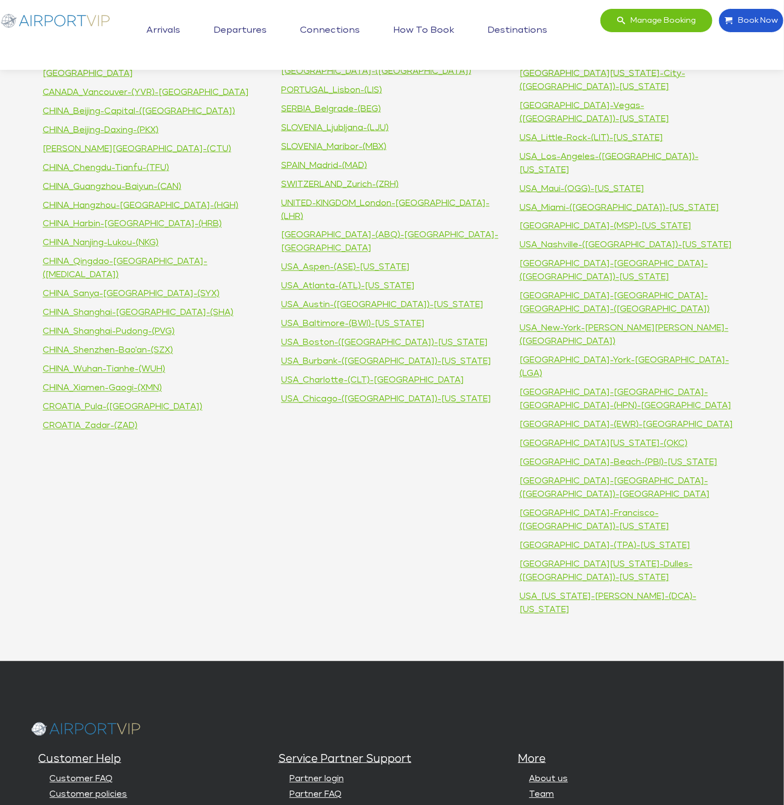
click at [39, 17] on img at bounding box center [55, 20] width 111 height 24
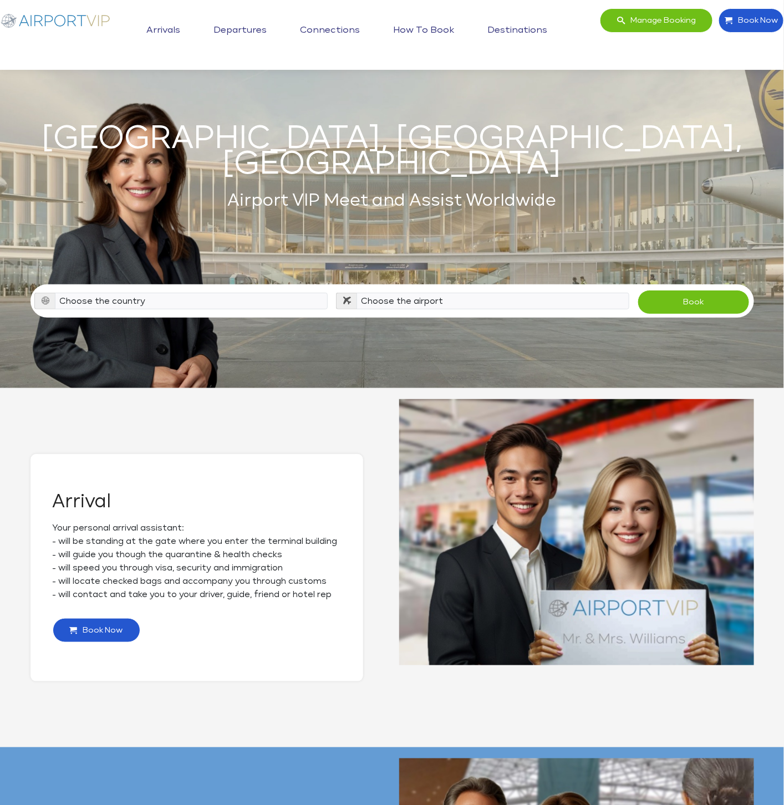
click at [172, 22] on link "Arrivals" at bounding box center [163, 31] width 39 height 28
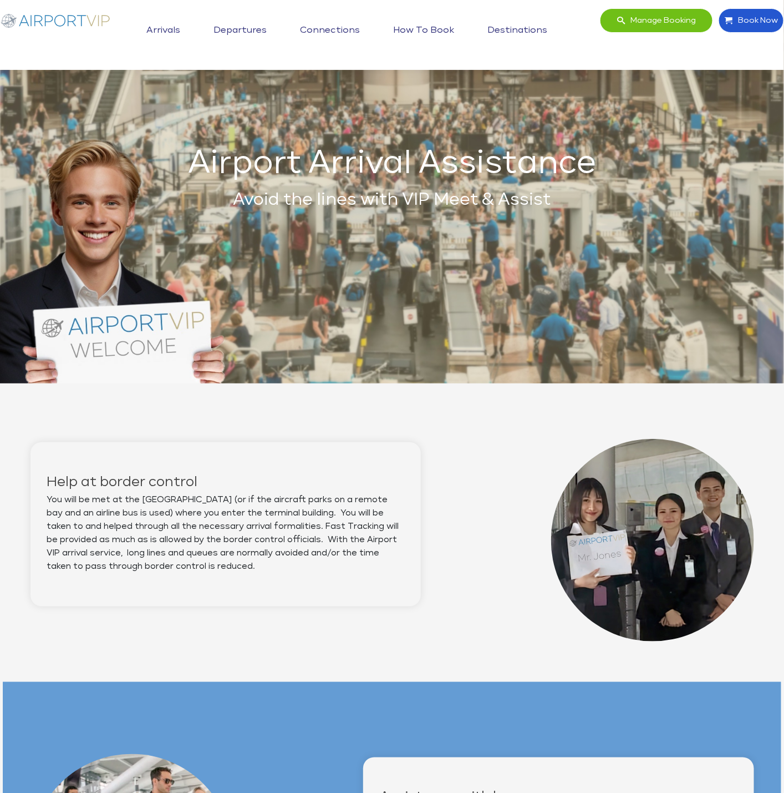
scroll to position [4, 0]
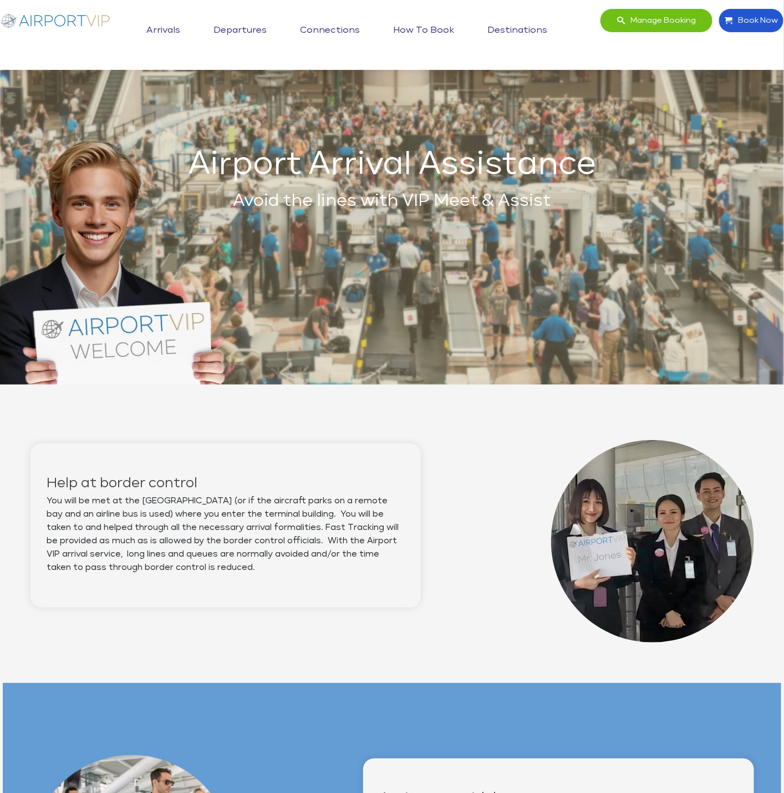
click at [225, 23] on link "Departures" at bounding box center [240, 31] width 59 height 28
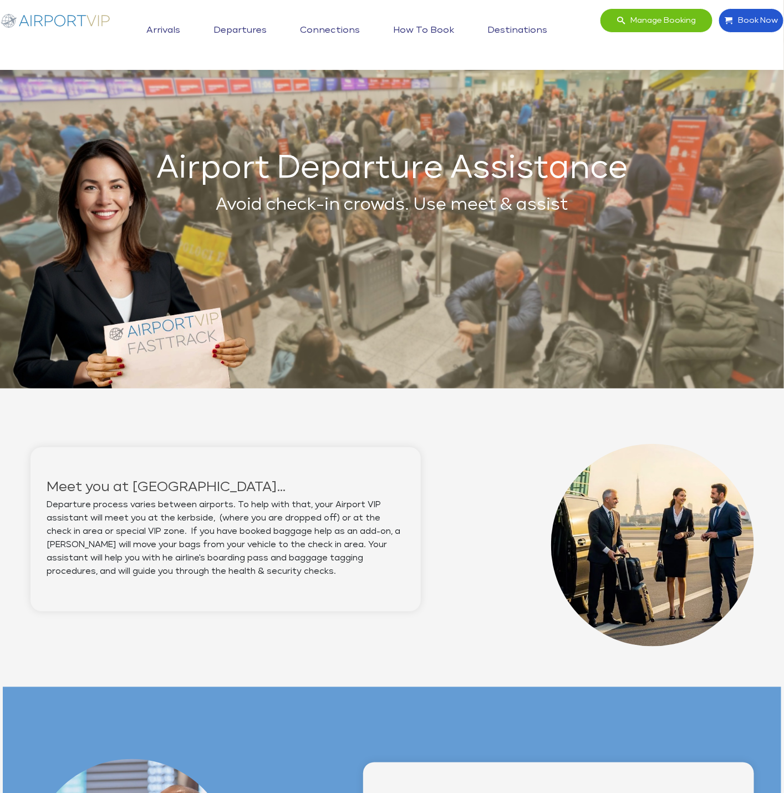
click at [331, 24] on link "Connections" at bounding box center [330, 31] width 65 height 28
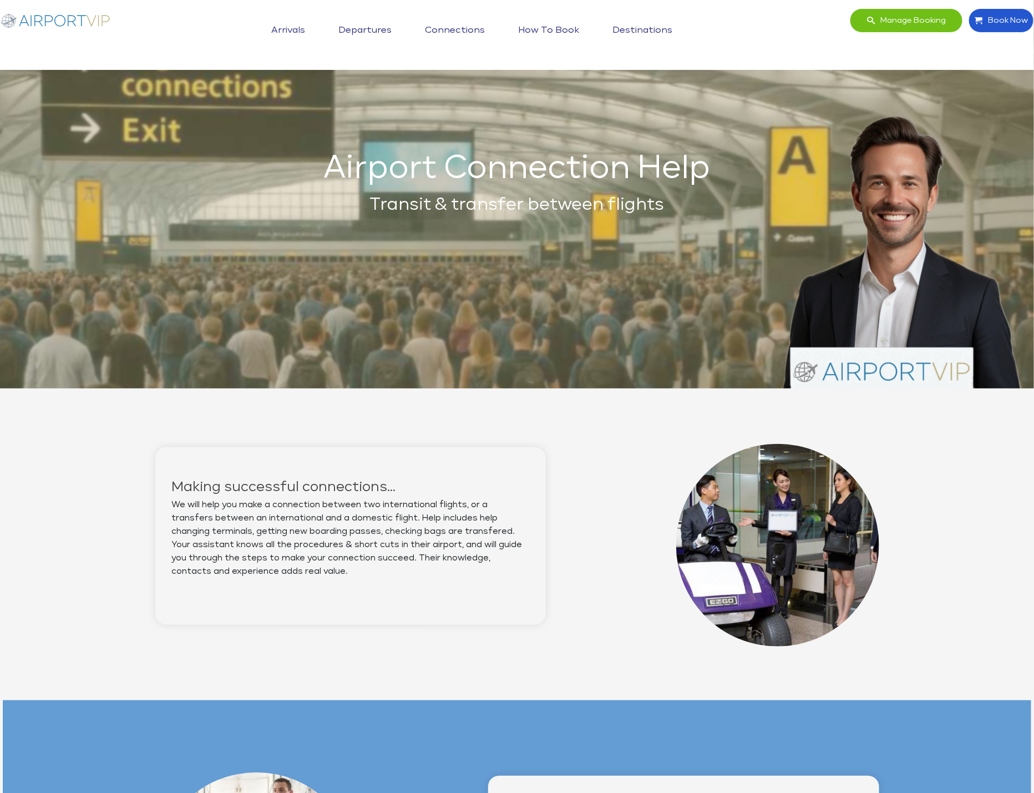
click at [654, 21] on link "Destinations" at bounding box center [642, 31] width 65 height 28
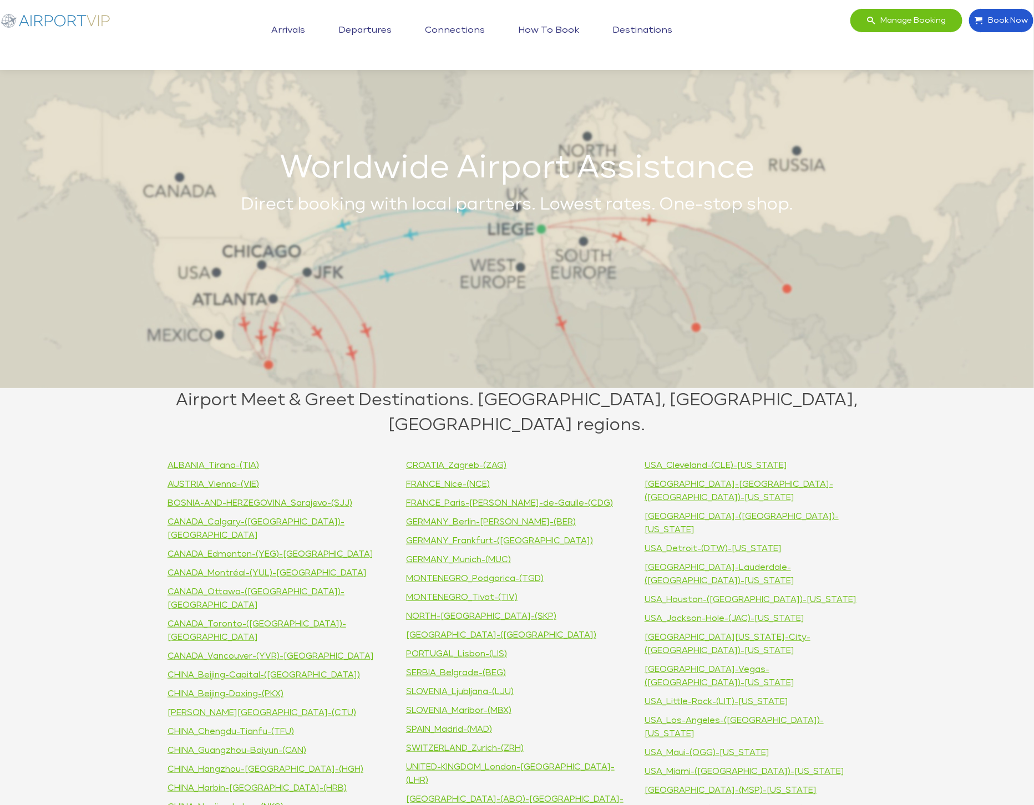
click at [569, 25] on link "How to book" at bounding box center [549, 31] width 67 height 28
